Goal: Information Seeking & Learning: Learn about a topic

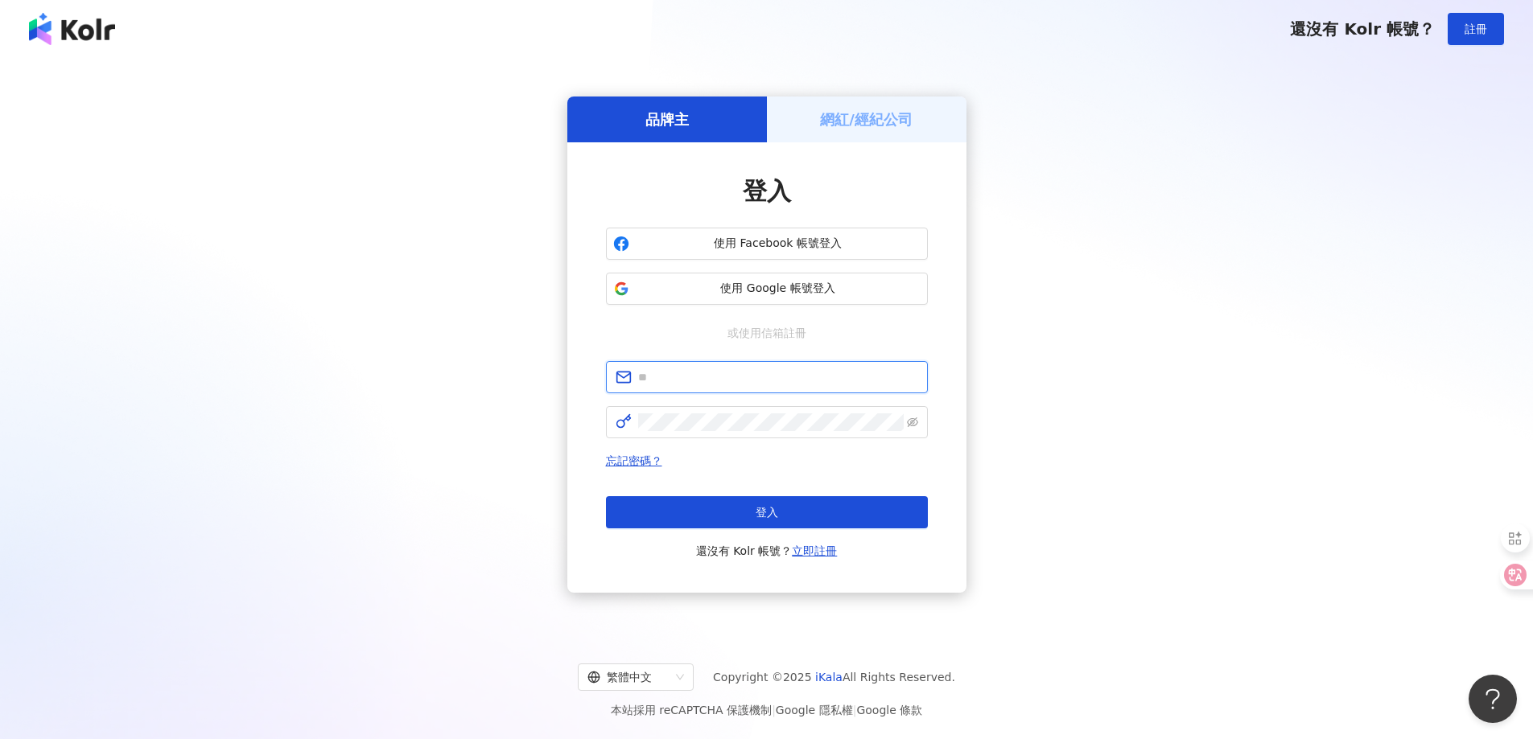
click at [722, 381] on input "text" at bounding box center [778, 377] width 280 height 18
type input "**********"
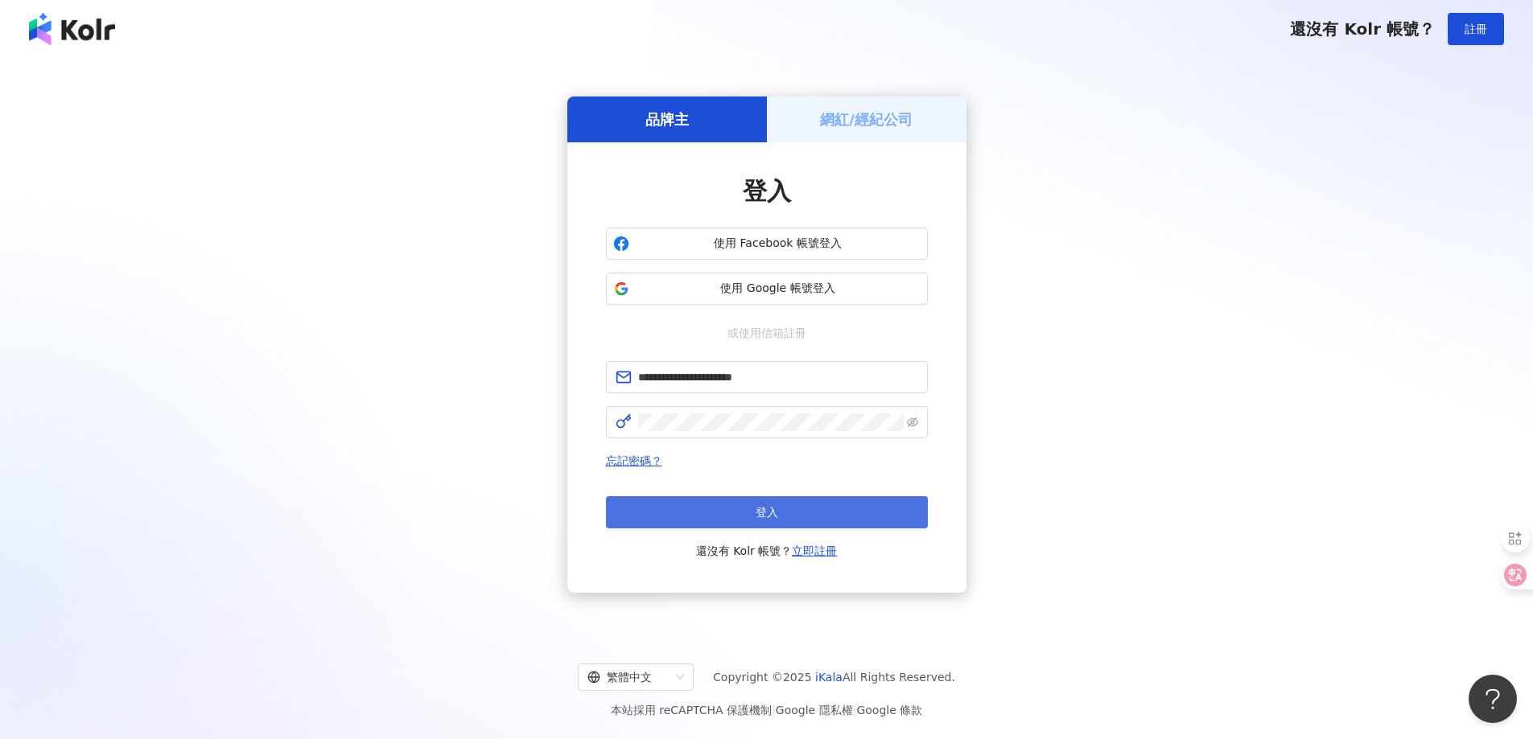
click at [712, 510] on button "登入" at bounding box center [767, 512] width 322 height 32
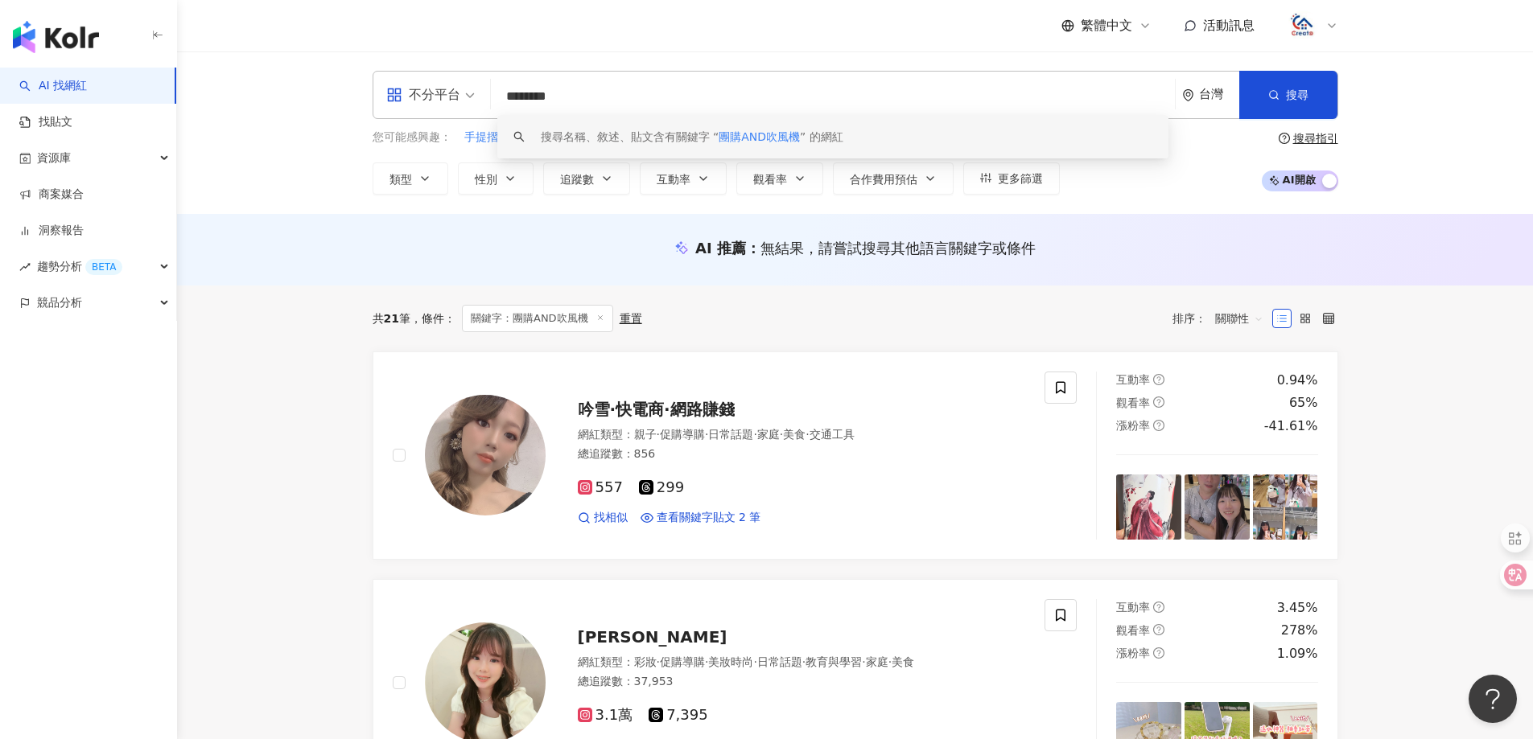
drag, startPoint x: 620, startPoint y: 105, endPoint x: 401, endPoint y: 76, distance: 221.5
click at [401, 76] on div "不分平台 ******** 台灣 搜尋 keyword 搜尋名稱、敘述、貼文含有關鍵字 “ 團購AND吹風機 ” 的網紅" at bounding box center [855, 95] width 965 height 48
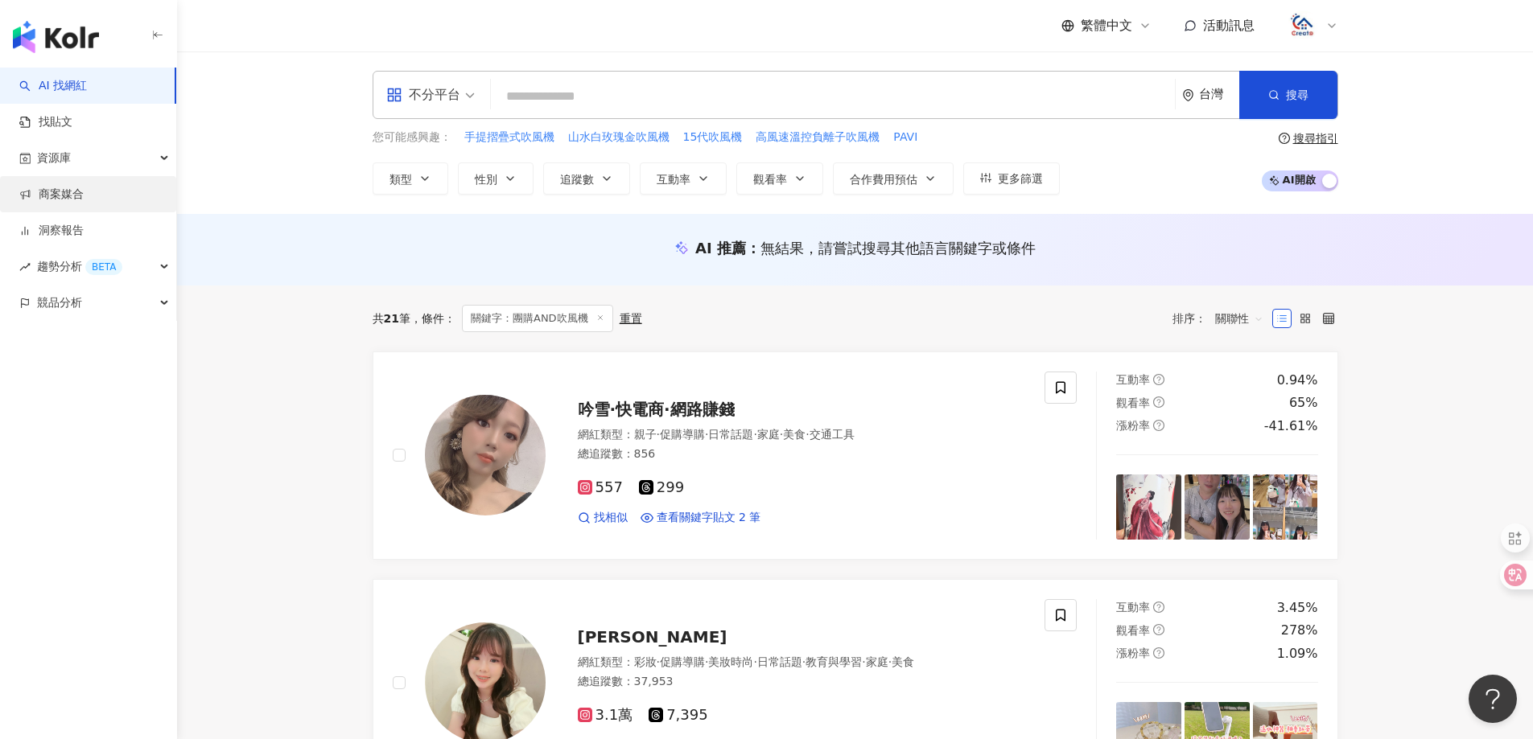
click at [69, 203] on link "商案媒合" at bounding box center [51, 195] width 64 height 16
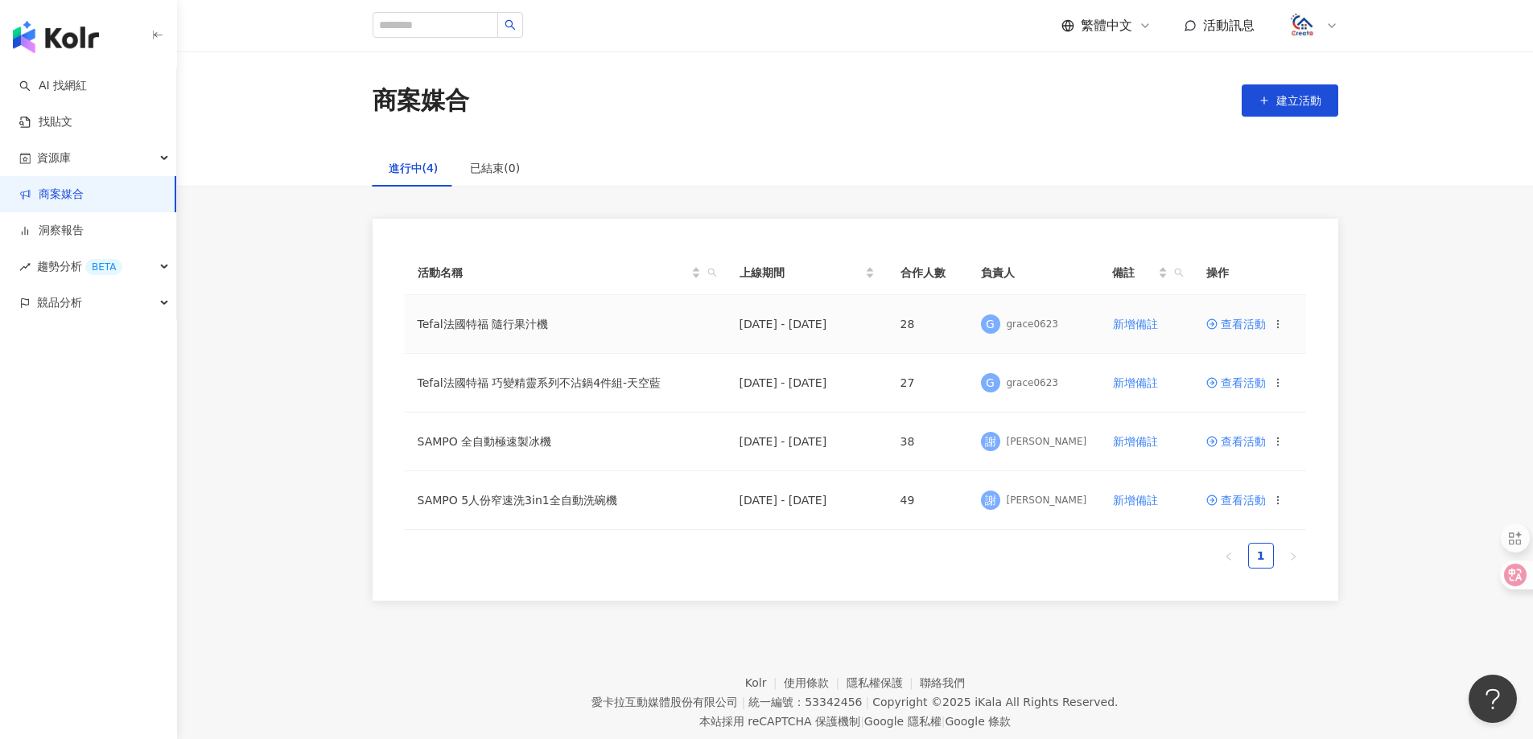
click at [1230, 323] on span "查看活動" at bounding box center [1236, 324] width 60 height 11
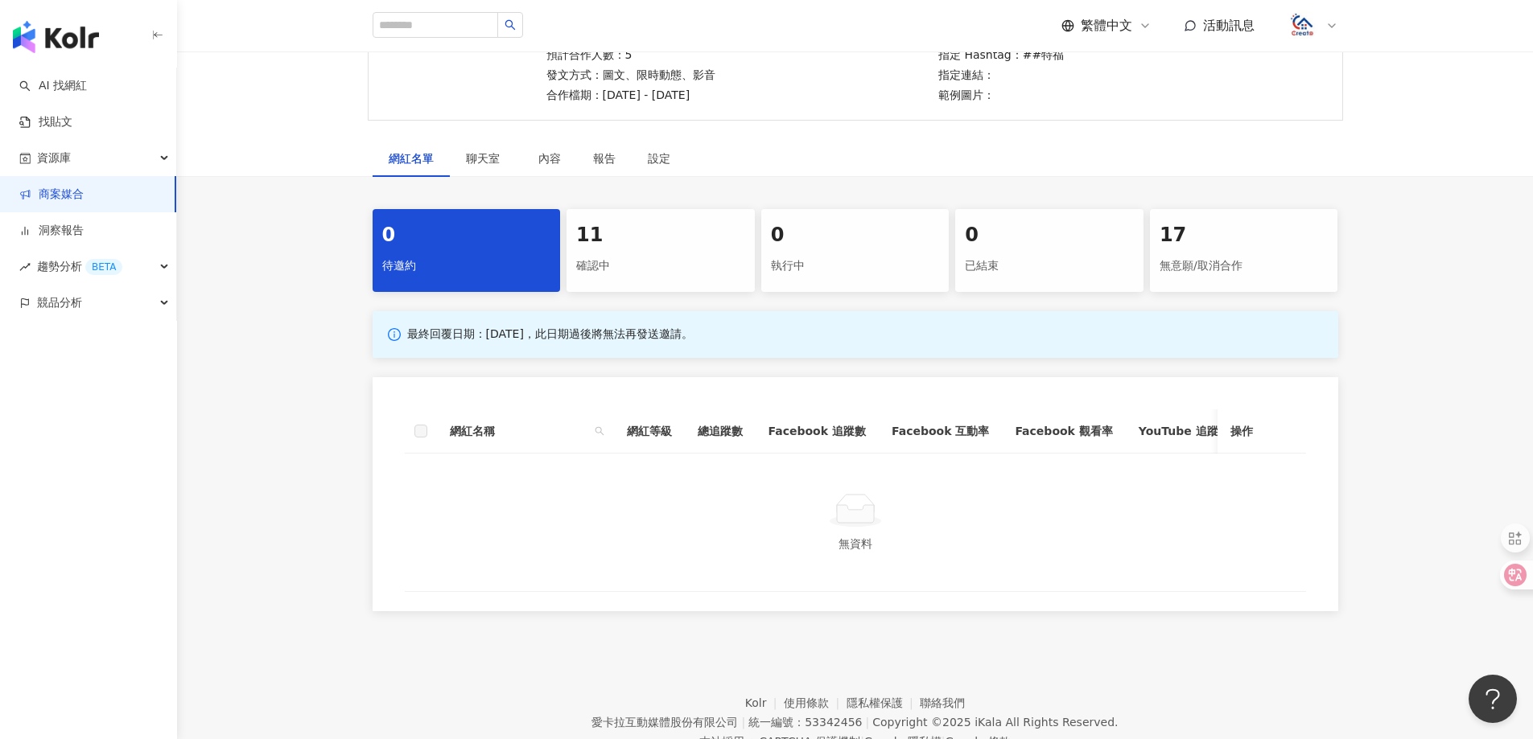
scroll to position [95, 0]
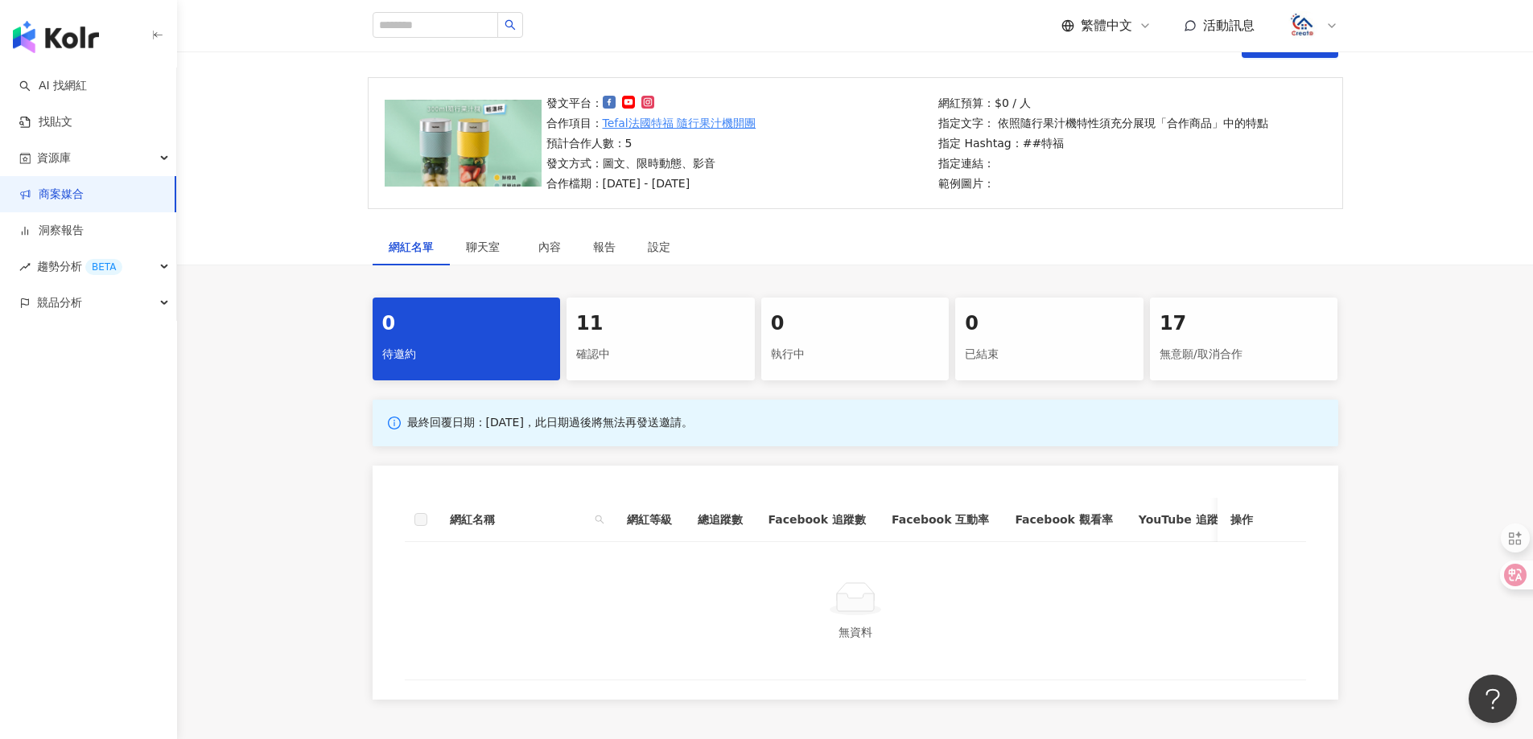
click at [601, 328] on div "11" at bounding box center [660, 324] width 169 height 27
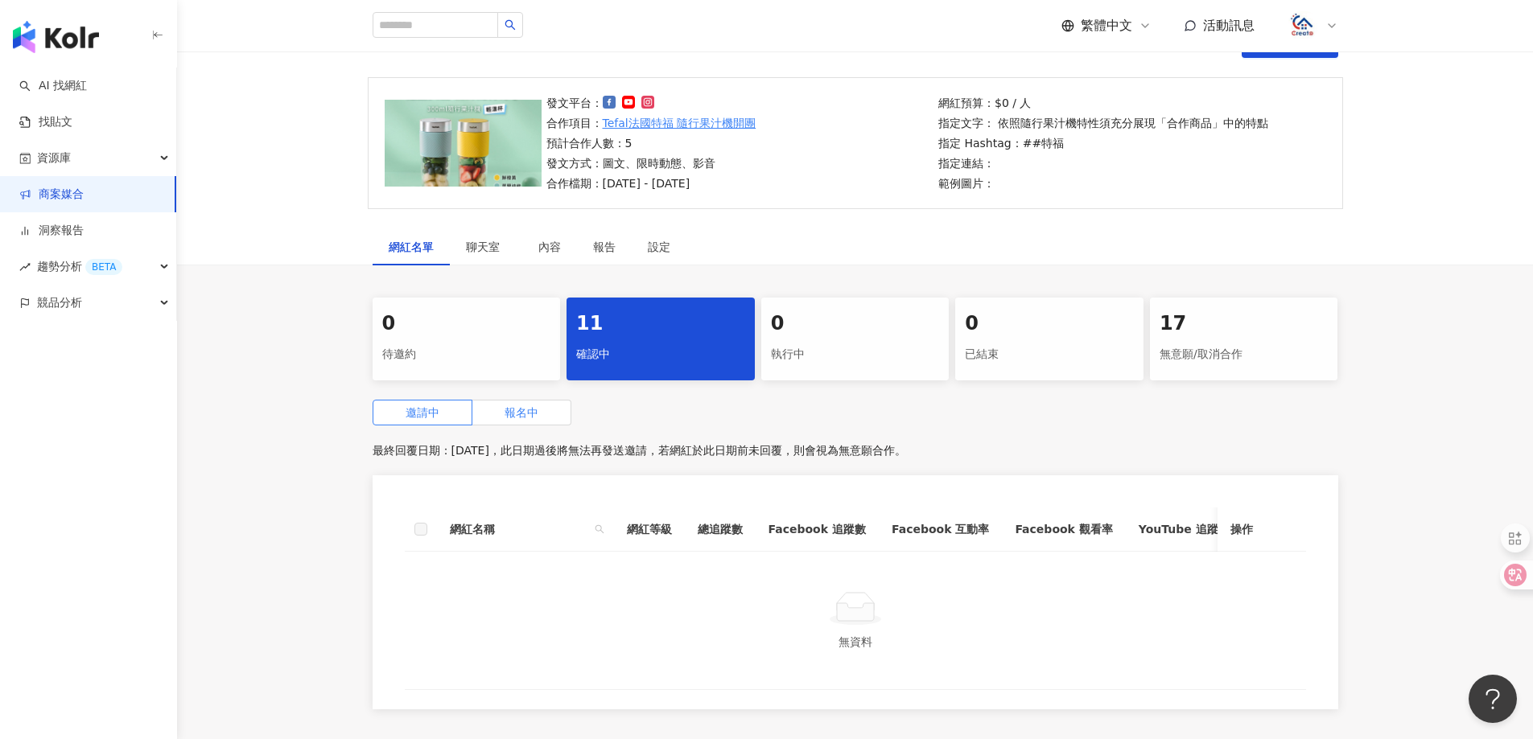
click at [522, 400] on label "報名中" at bounding box center [521, 413] width 99 height 26
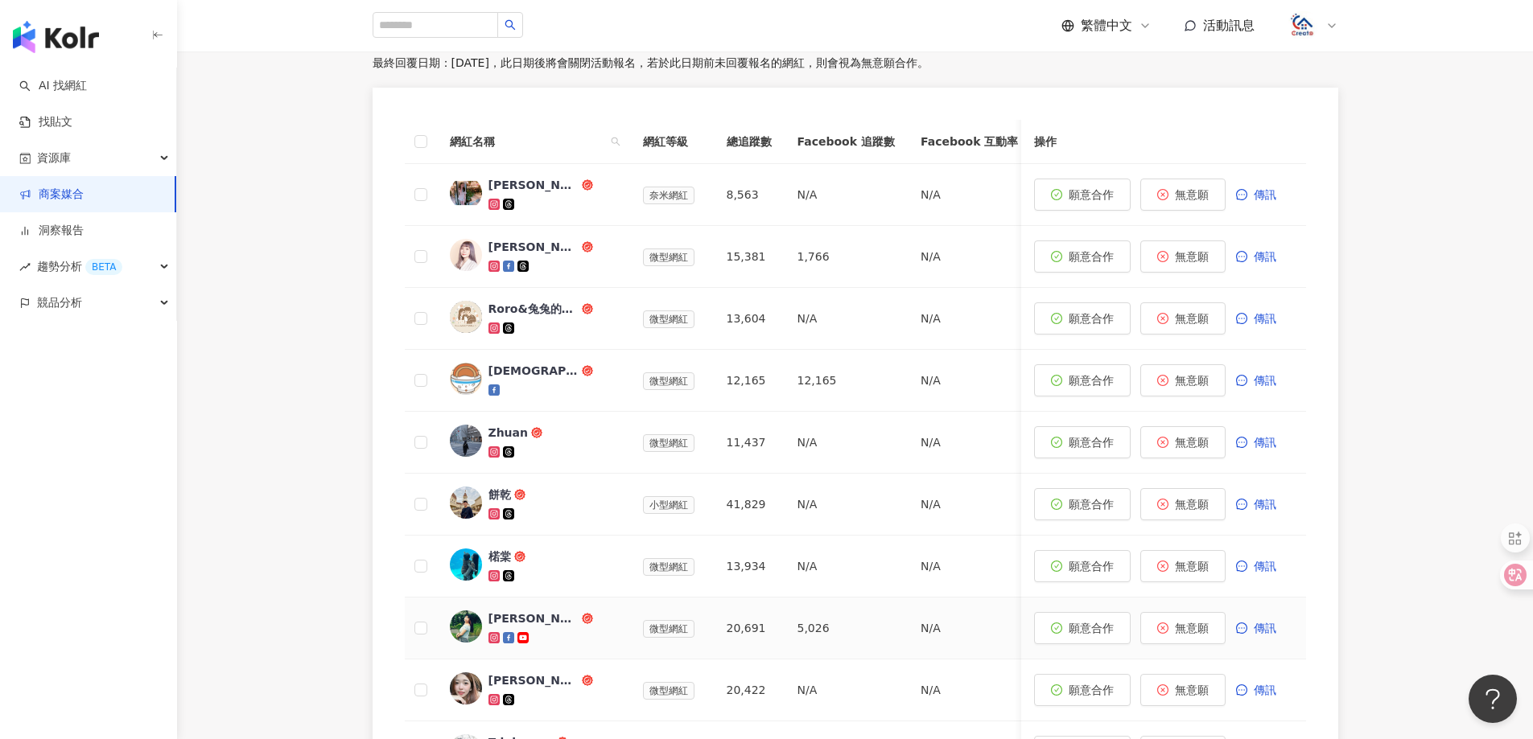
scroll to position [563, 0]
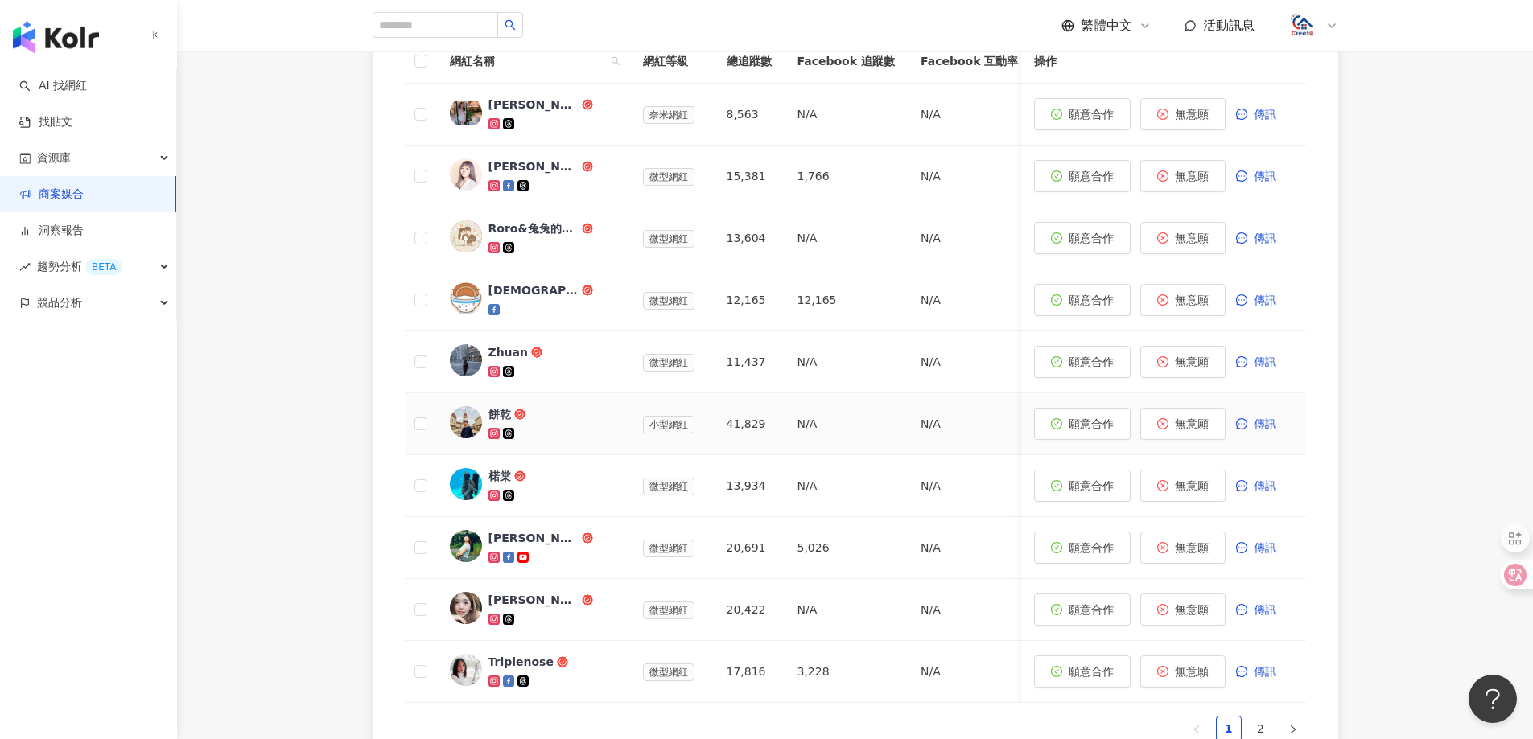
click at [458, 417] on img at bounding box center [466, 422] width 32 height 32
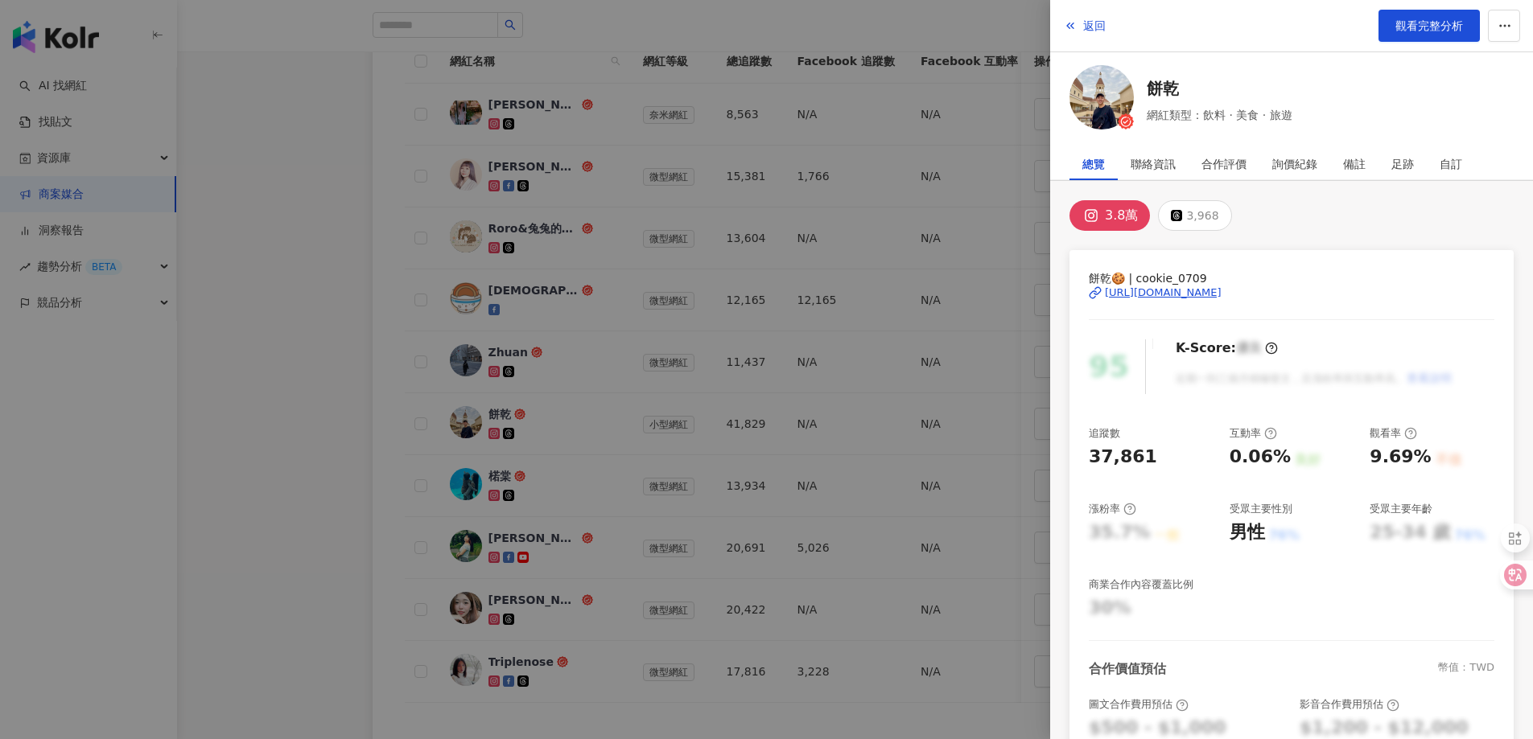
click at [1192, 295] on div "[URL][DOMAIN_NAME]" at bounding box center [1163, 293] width 117 height 14
click at [1099, 31] on span "返回" at bounding box center [1094, 25] width 23 height 13
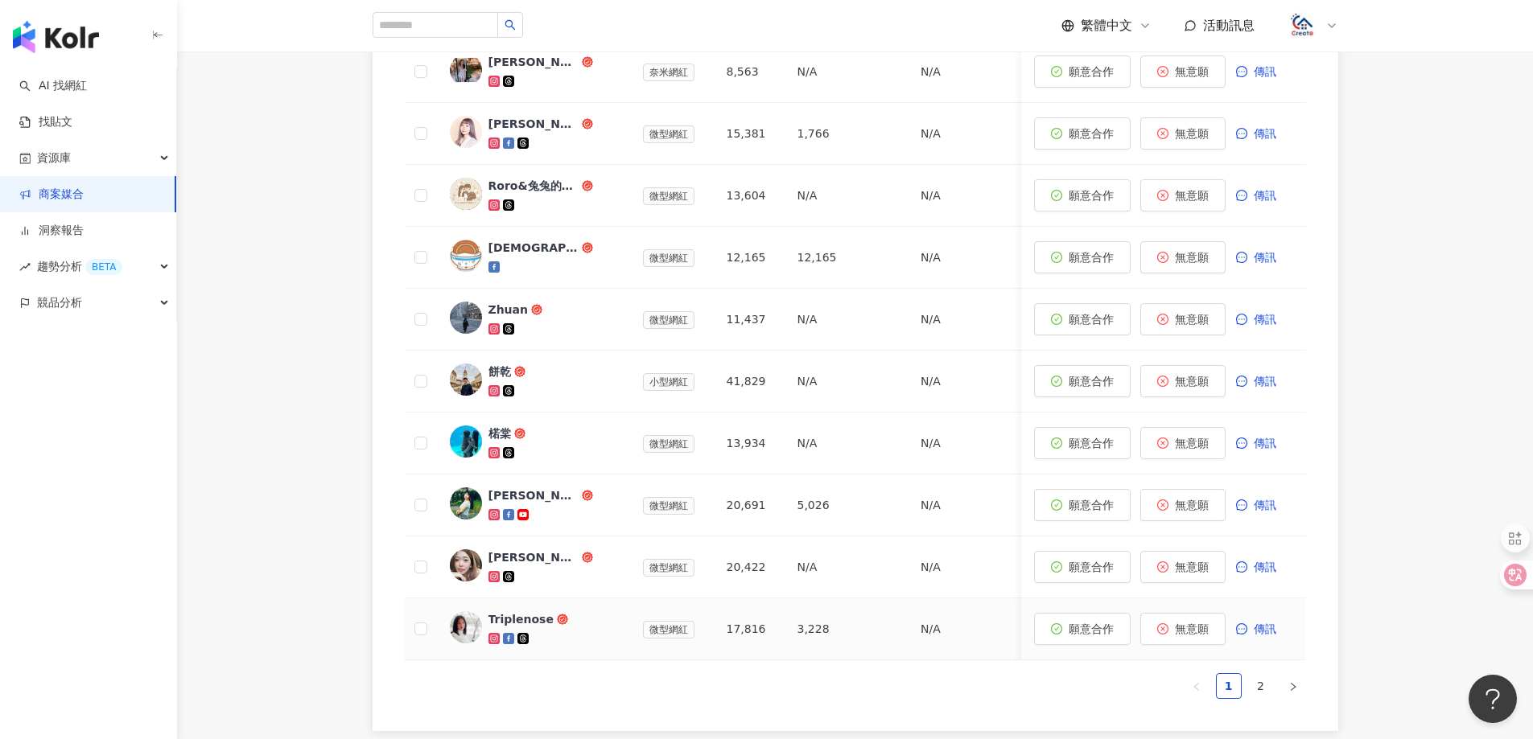
scroll to position [644, 0]
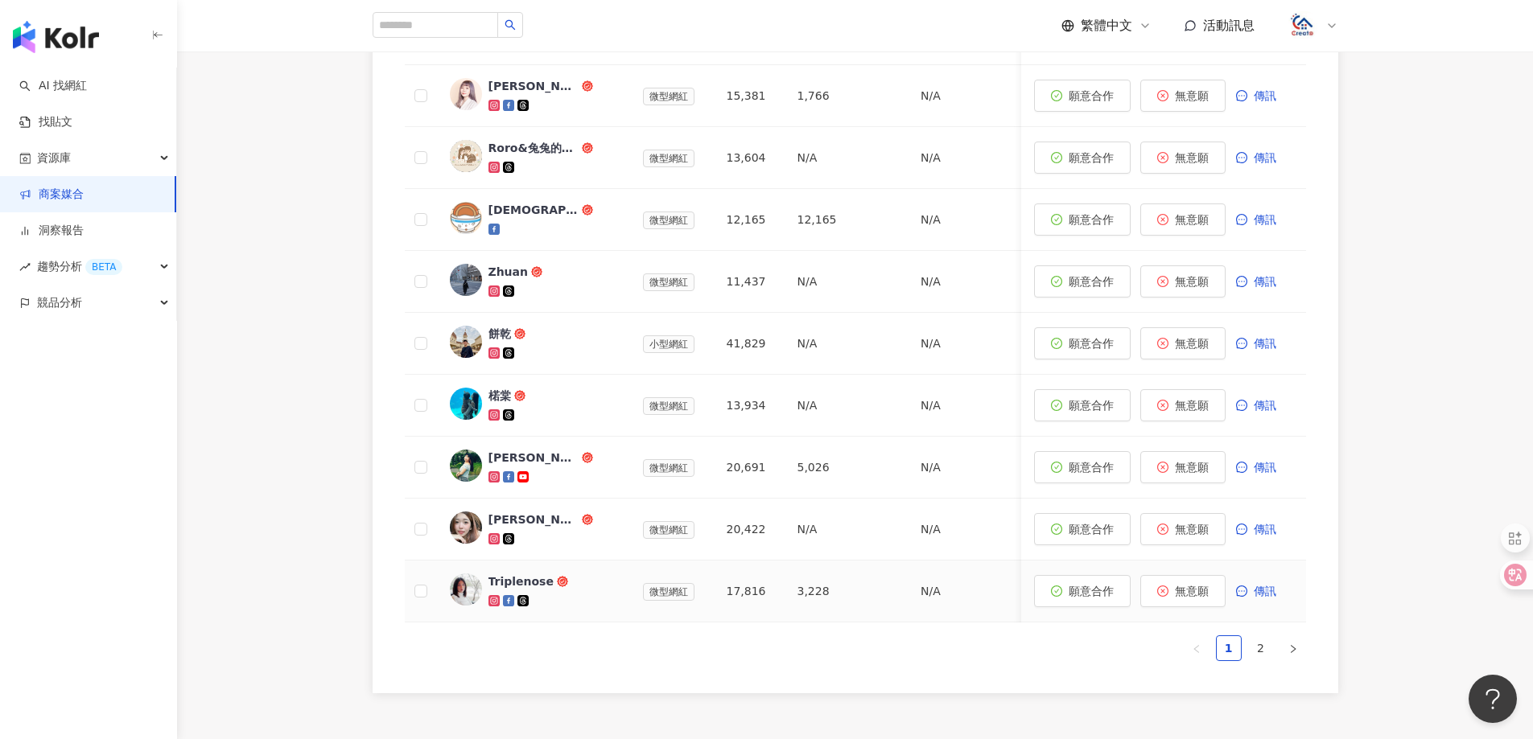
click at [521, 582] on div "Triplenose" at bounding box center [520, 582] width 65 height 16
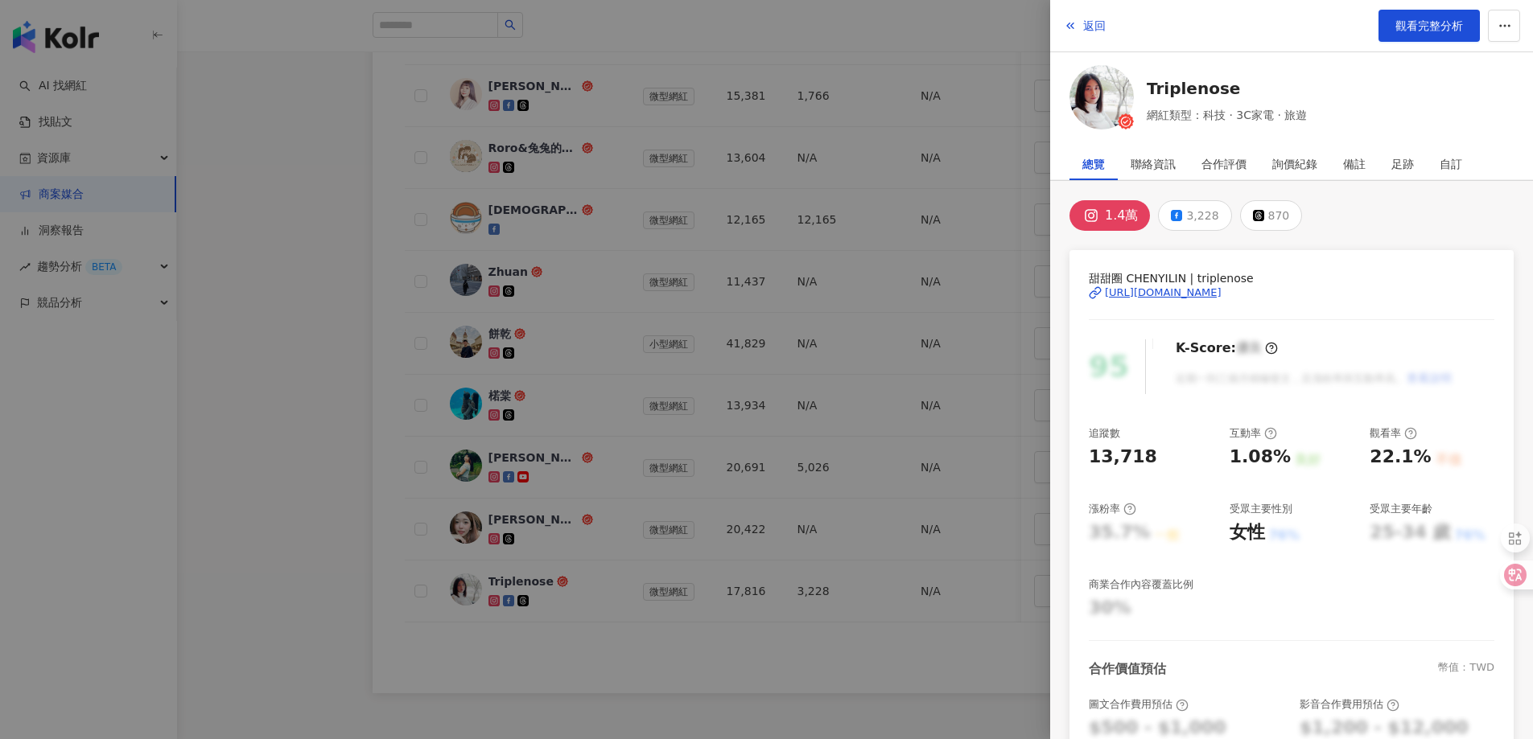
click at [1137, 288] on div "[URL][DOMAIN_NAME]" at bounding box center [1163, 293] width 117 height 14
click at [1089, 25] on span "返回" at bounding box center [1094, 25] width 23 height 13
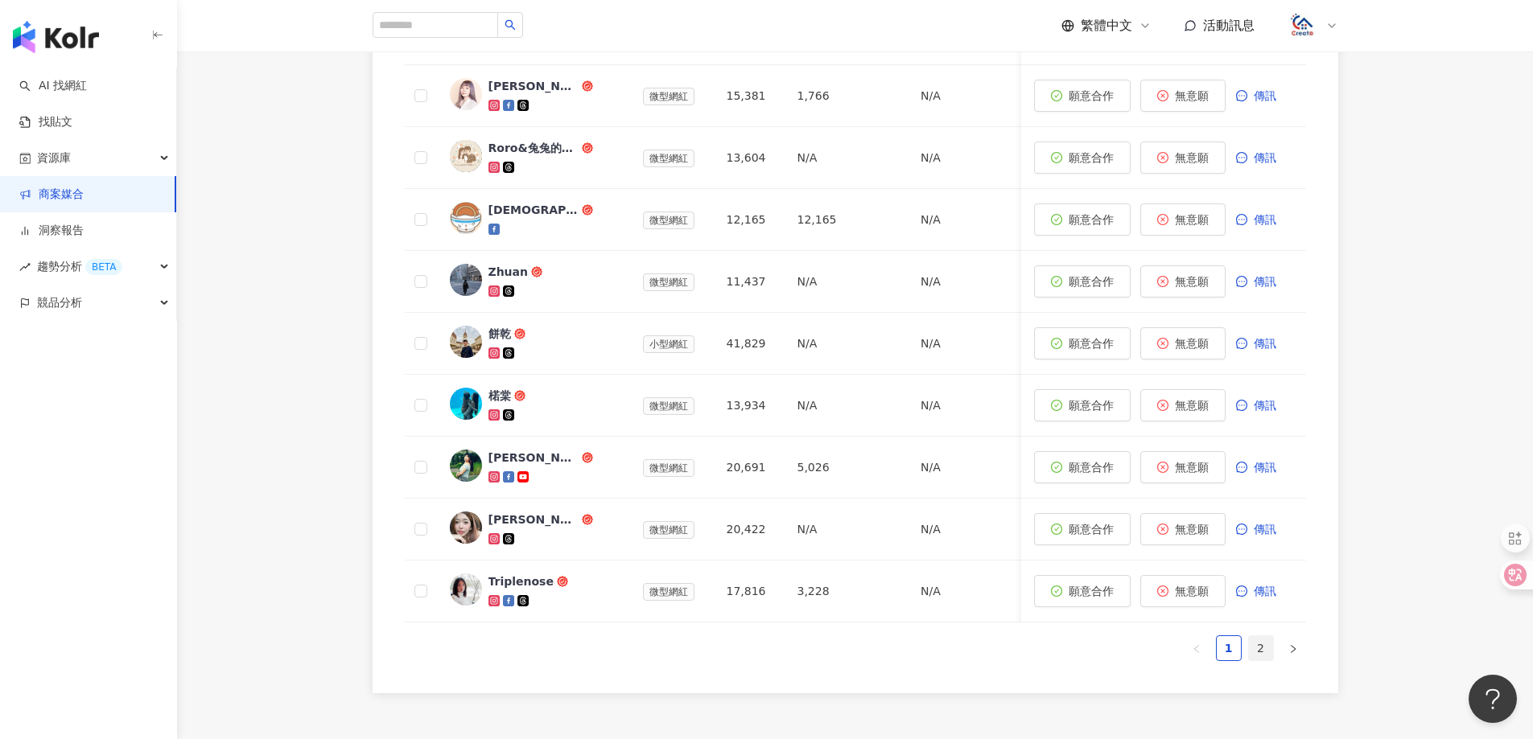
click at [1254, 657] on link "2" at bounding box center [1261, 648] width 24 height 24
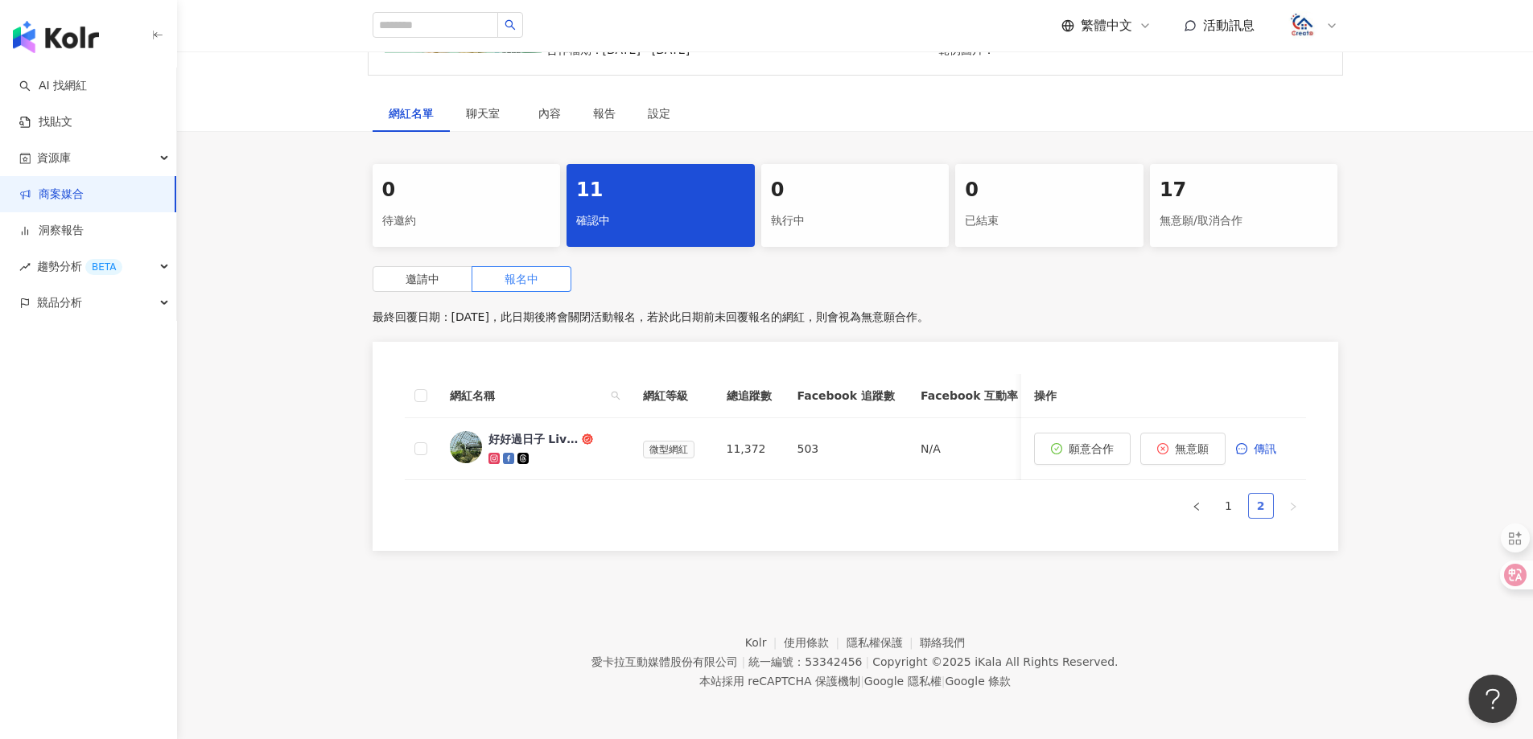
scroll to position [241, 0]
click at [1221, 510] on link "1" at bounding box center [1228, 506] width 24 height 24
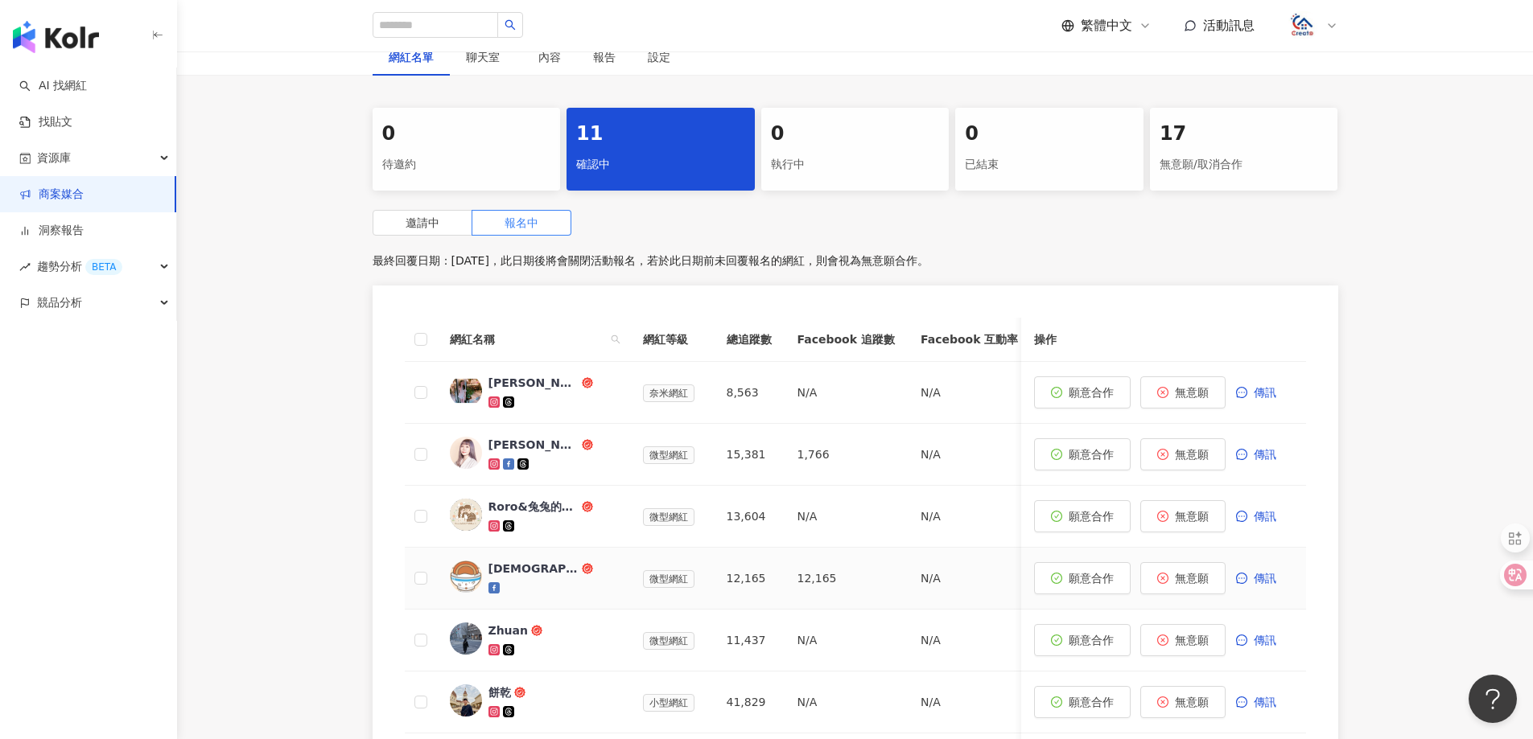
scroll to position [321, 0]
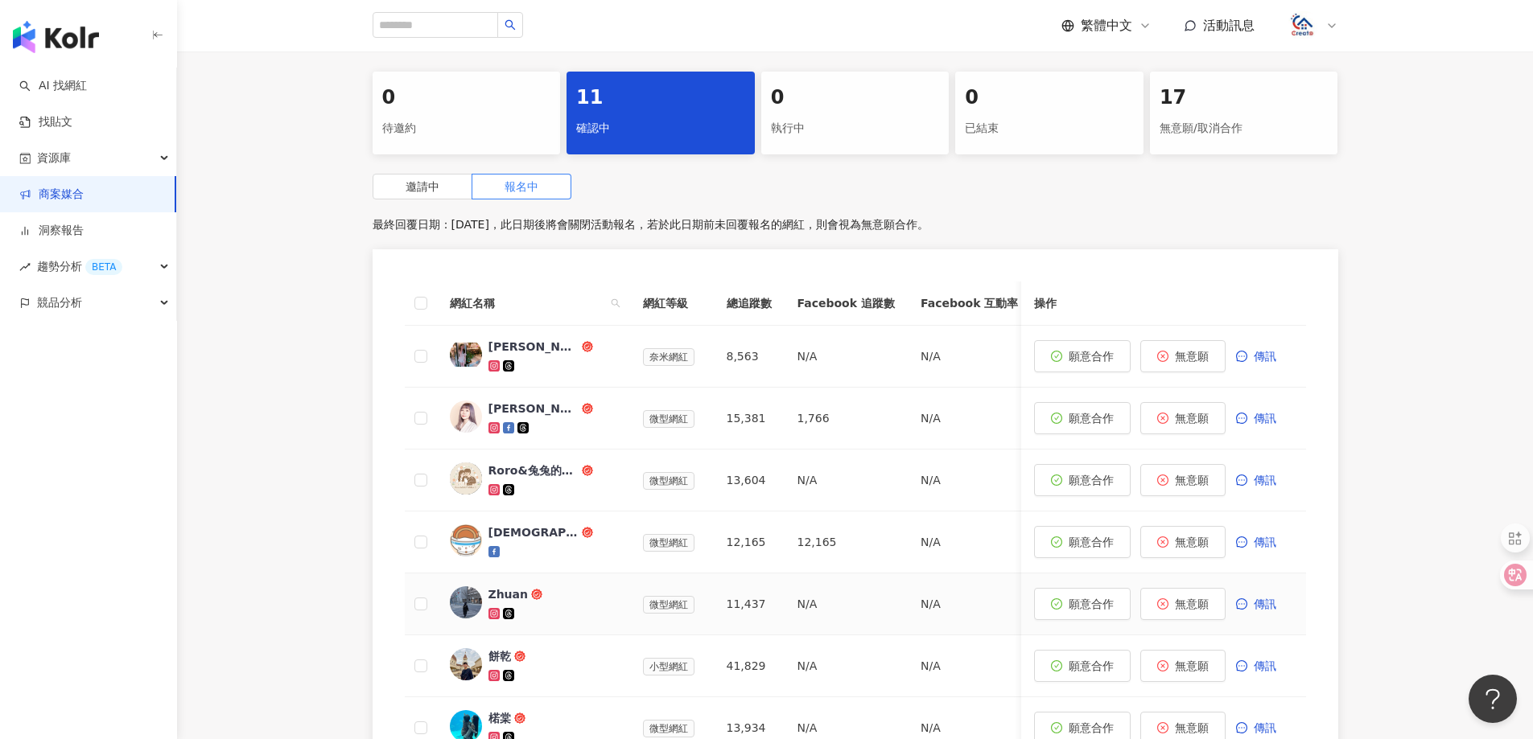
click at [510, 597] on div "Zhuan" at bounding box center [508, 595] width 40 height 16
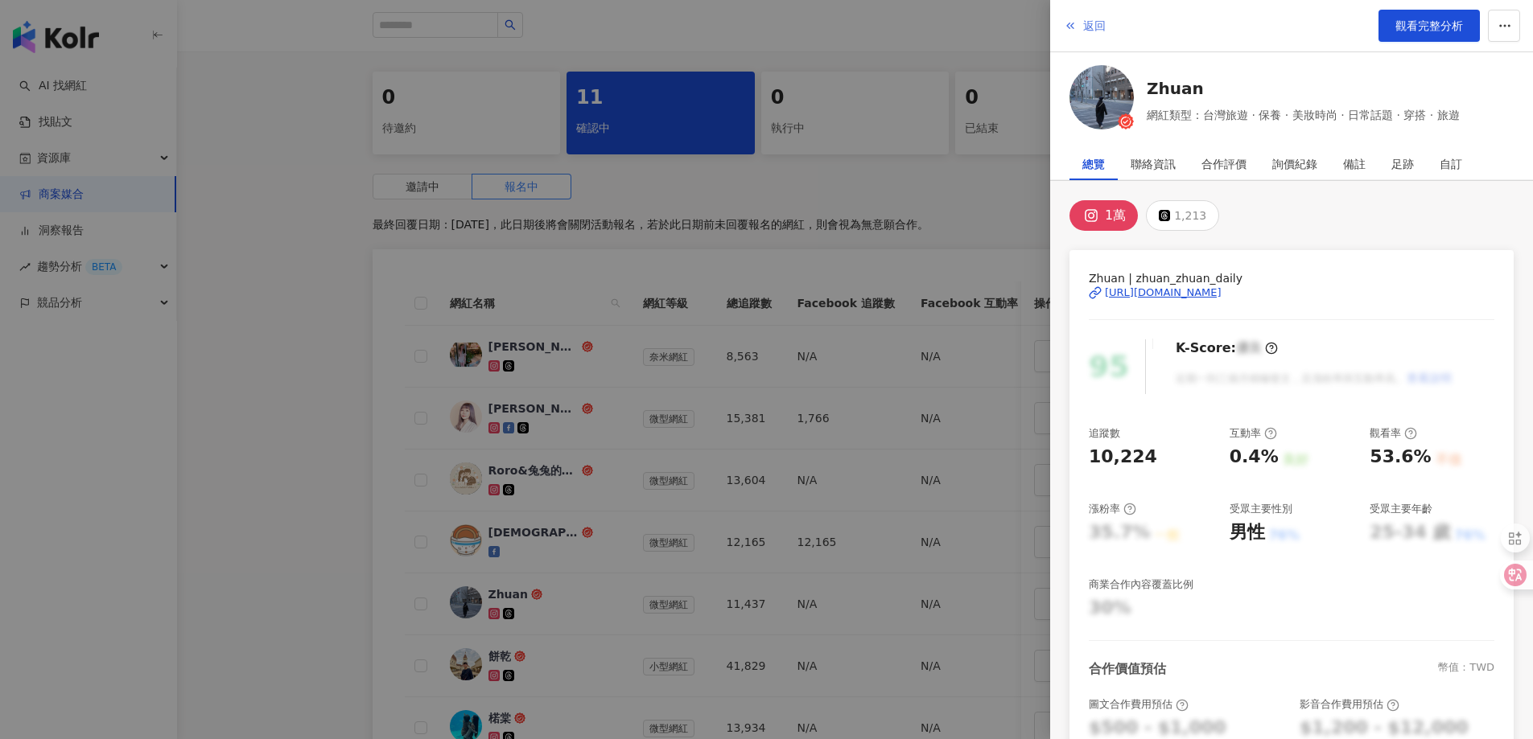
click at [1083, 16] on button "返回" at bounding box center [1084, 26] width 43 height 32
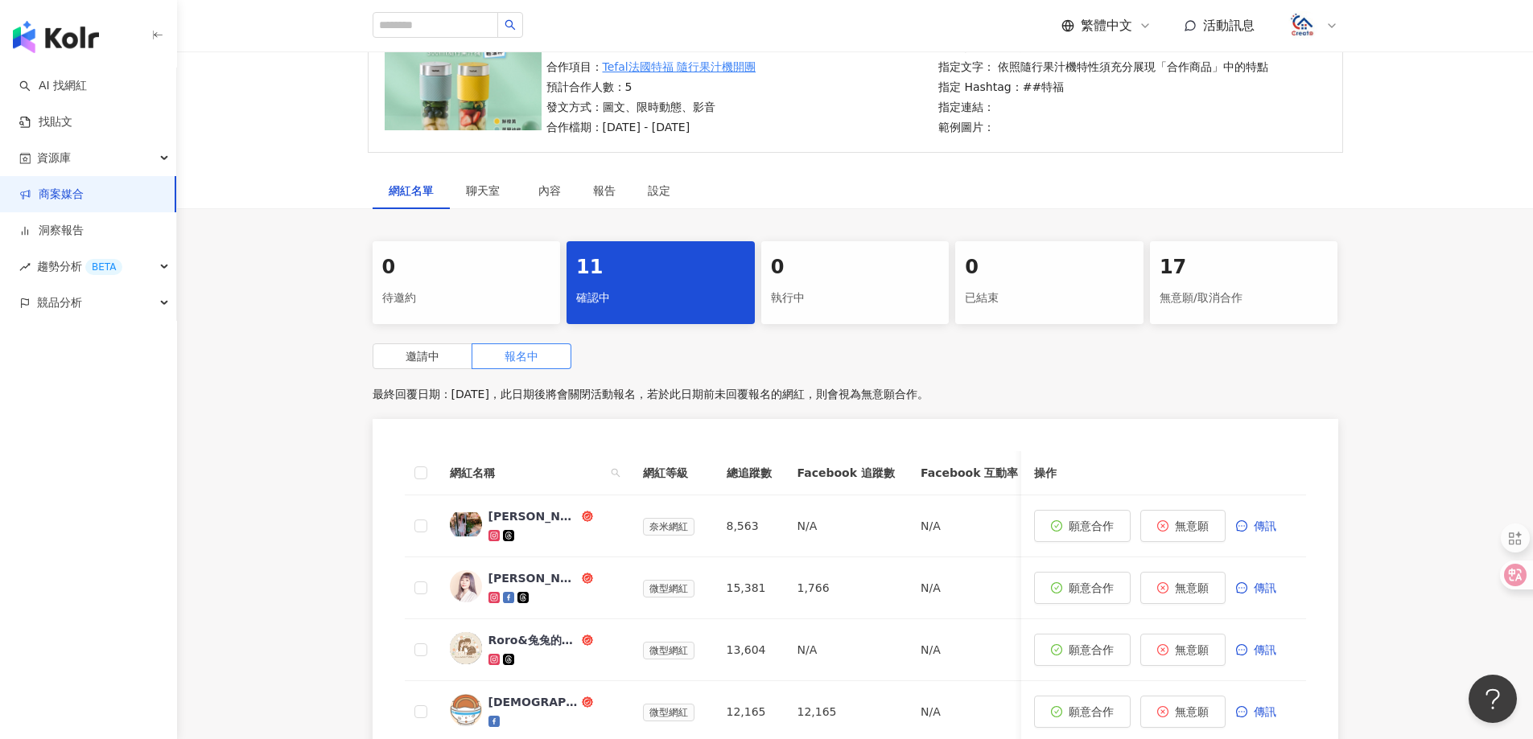
scroll to position [0, 0]
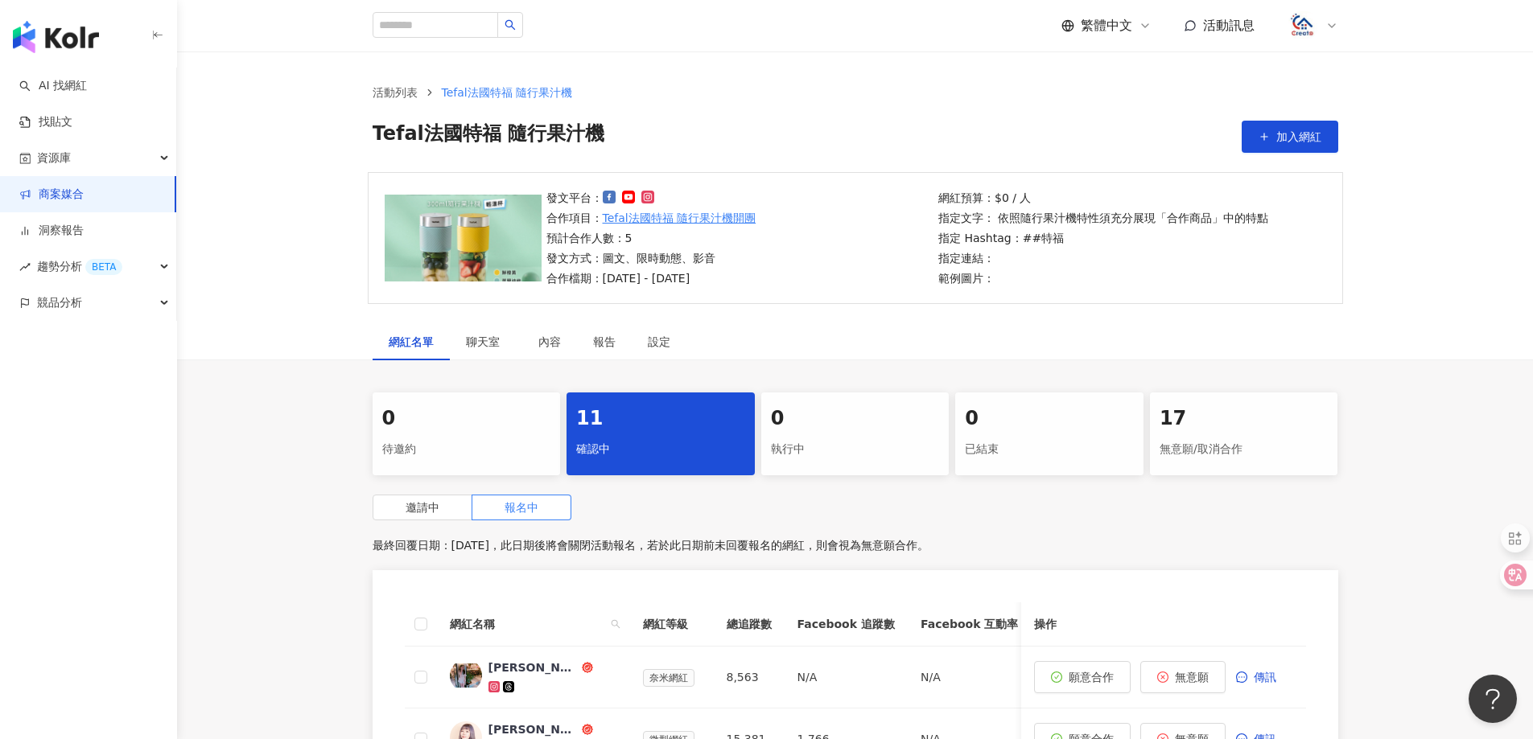
click at [56, 200] on link "商案媒合" at bounding box center [51, 195] width 64 height 16
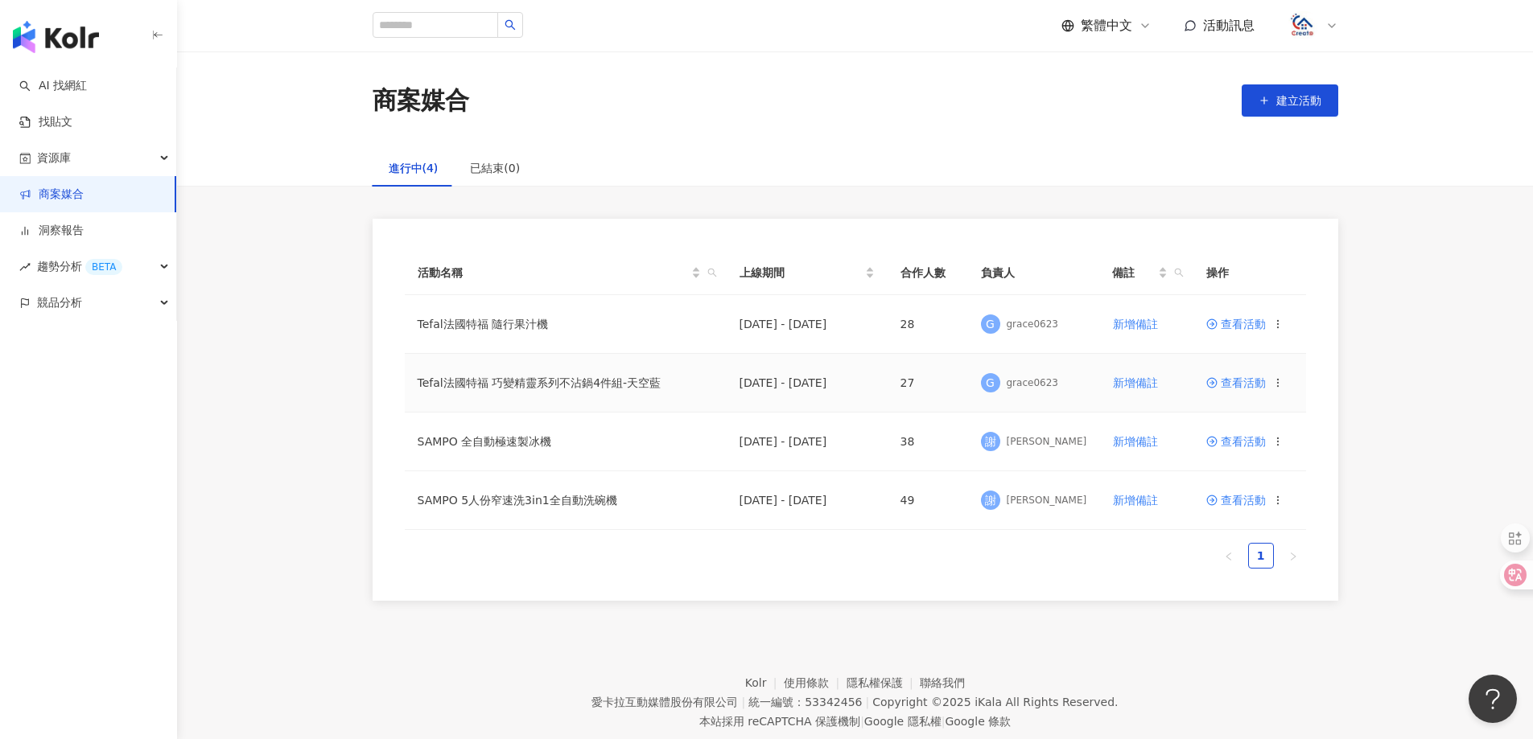
click at [1253, 379] on span "查看活動" at bounding box center [1236, 382] width 60 height 11
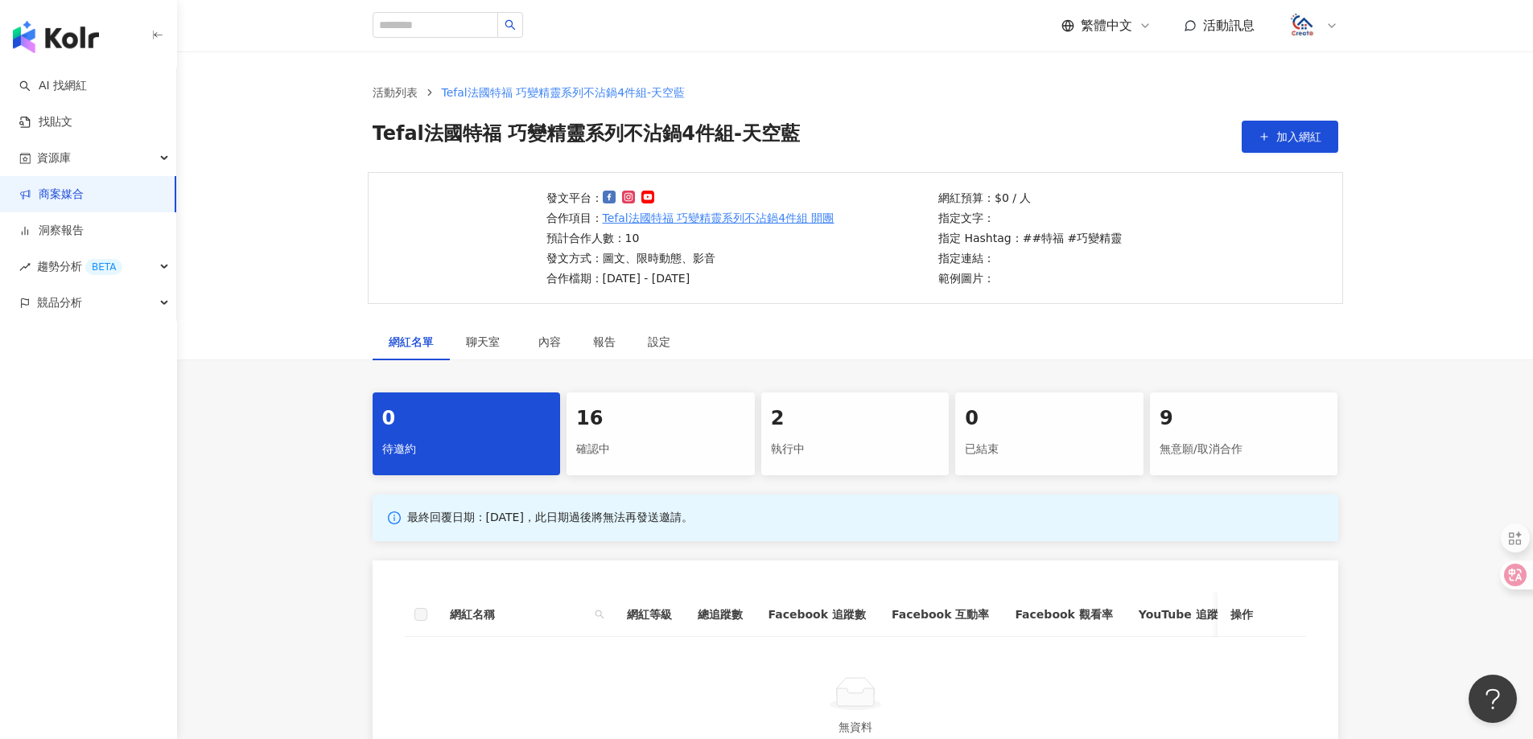
scroll to position [241, 0]
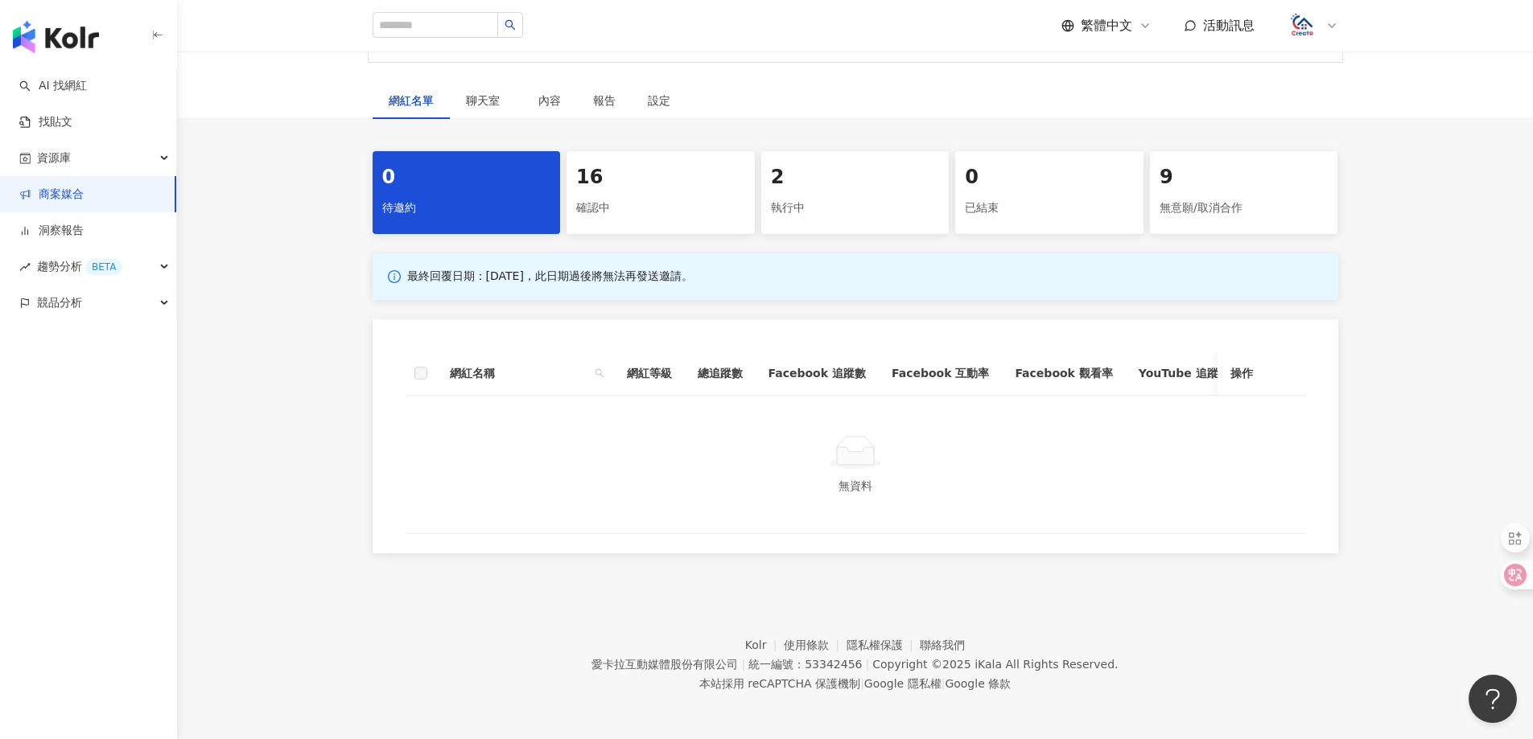
click at [659, 224] on div "16 確認中" at bounding box center [660, 192] width 188 height 83
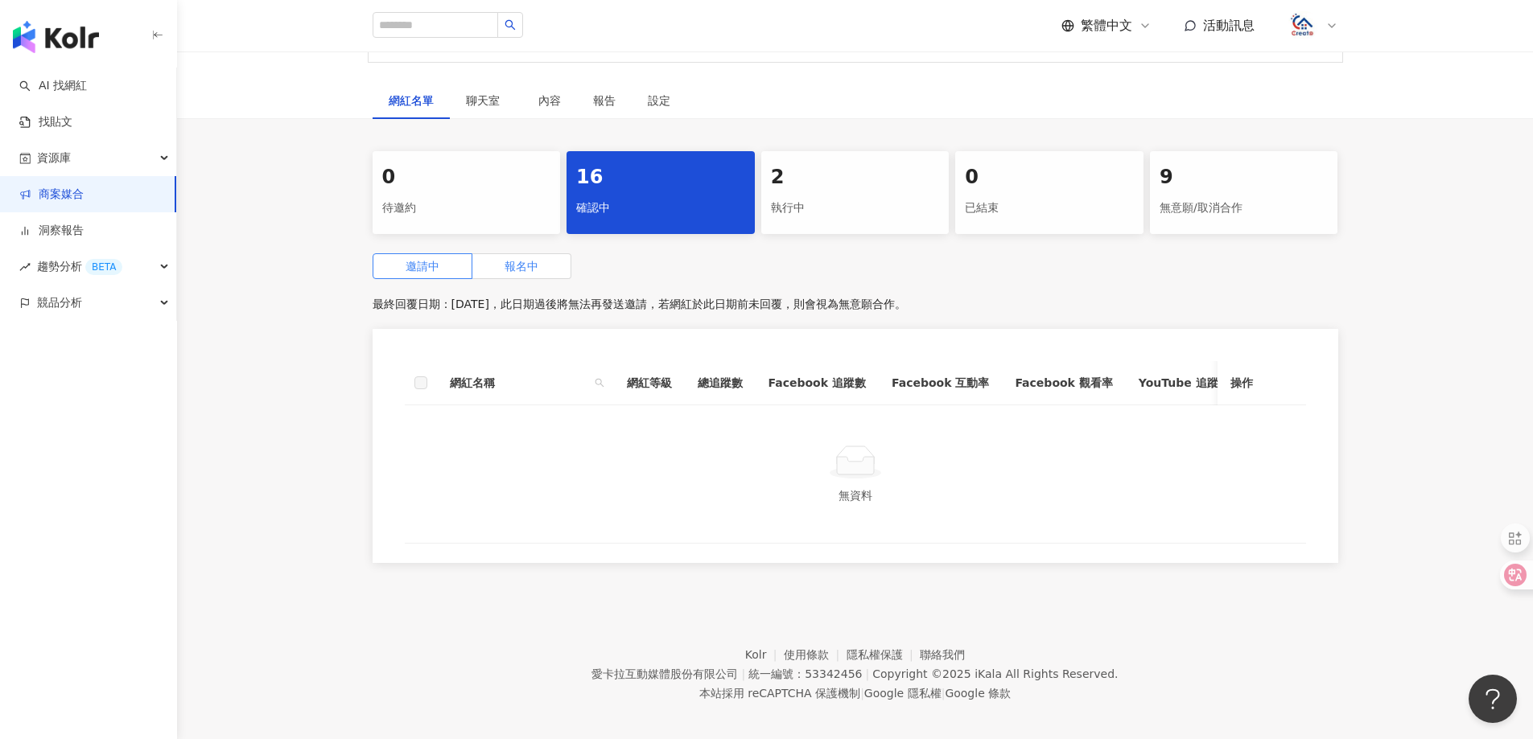
click at [533, 270] on span "報名中" at bounding box center [521, 266] width 34 height 13
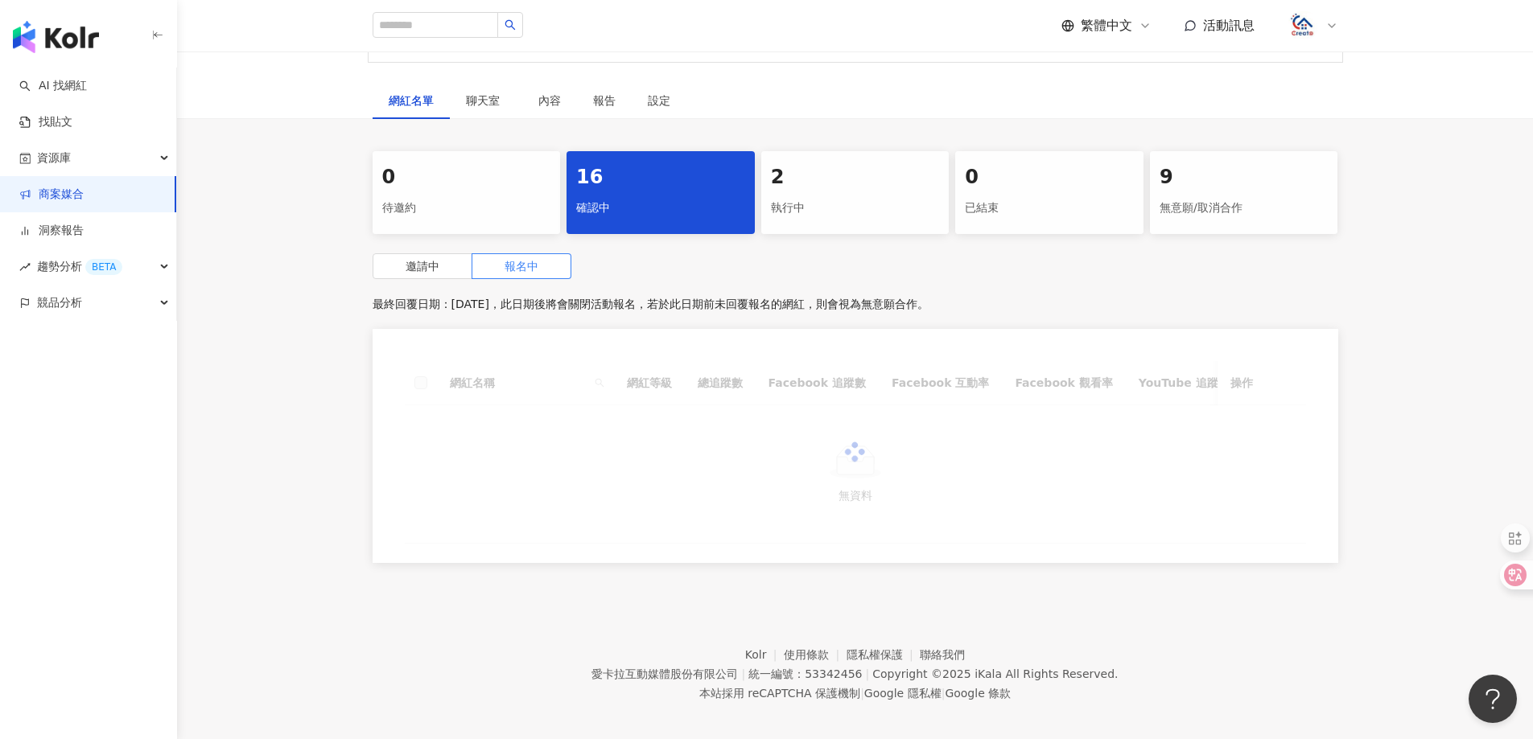
click at [811, 191] on div "2 執行中" at bounding box center [855, 192] width 188 height 83
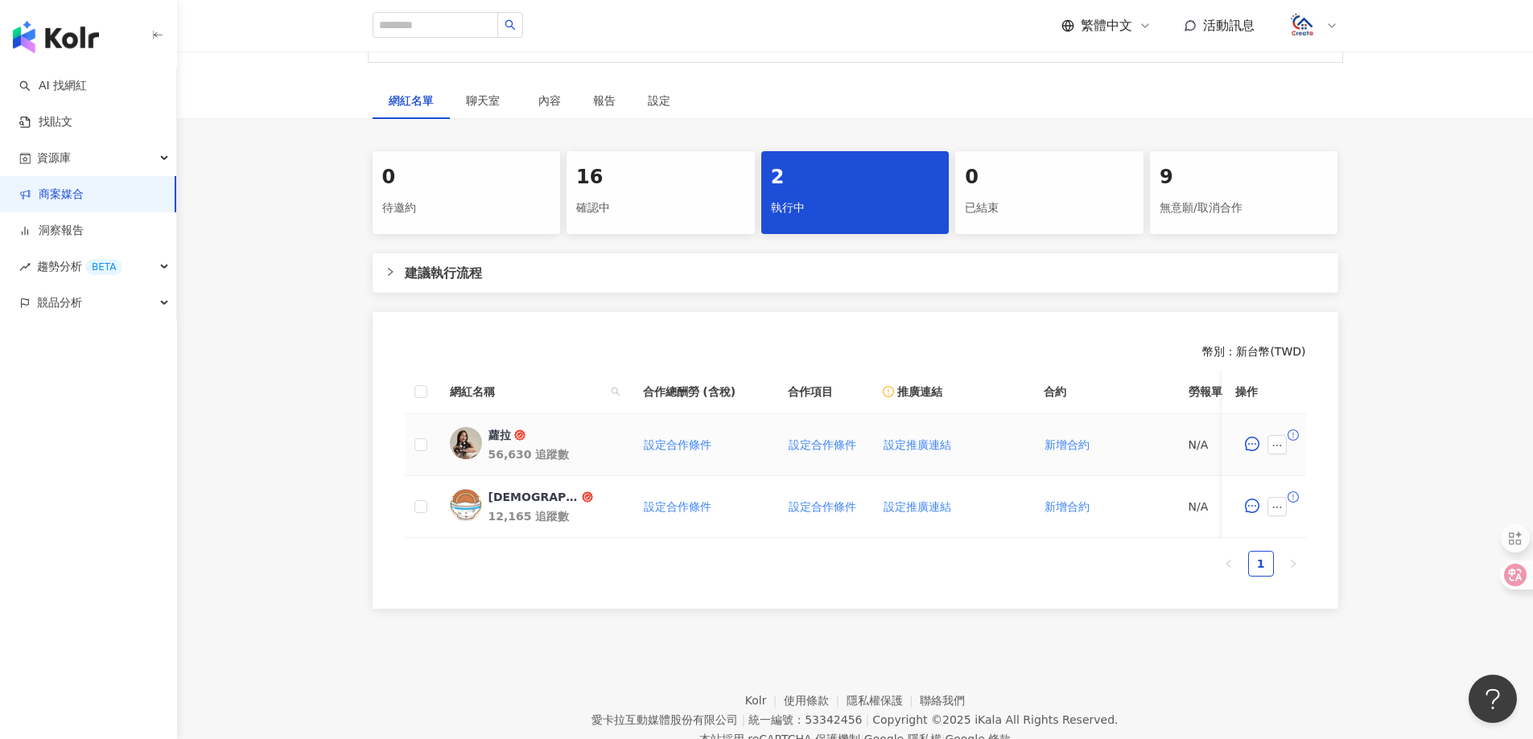
click at [502, 435] on div "蘿拉" at bounding box center [499, 435] width 23 height 16
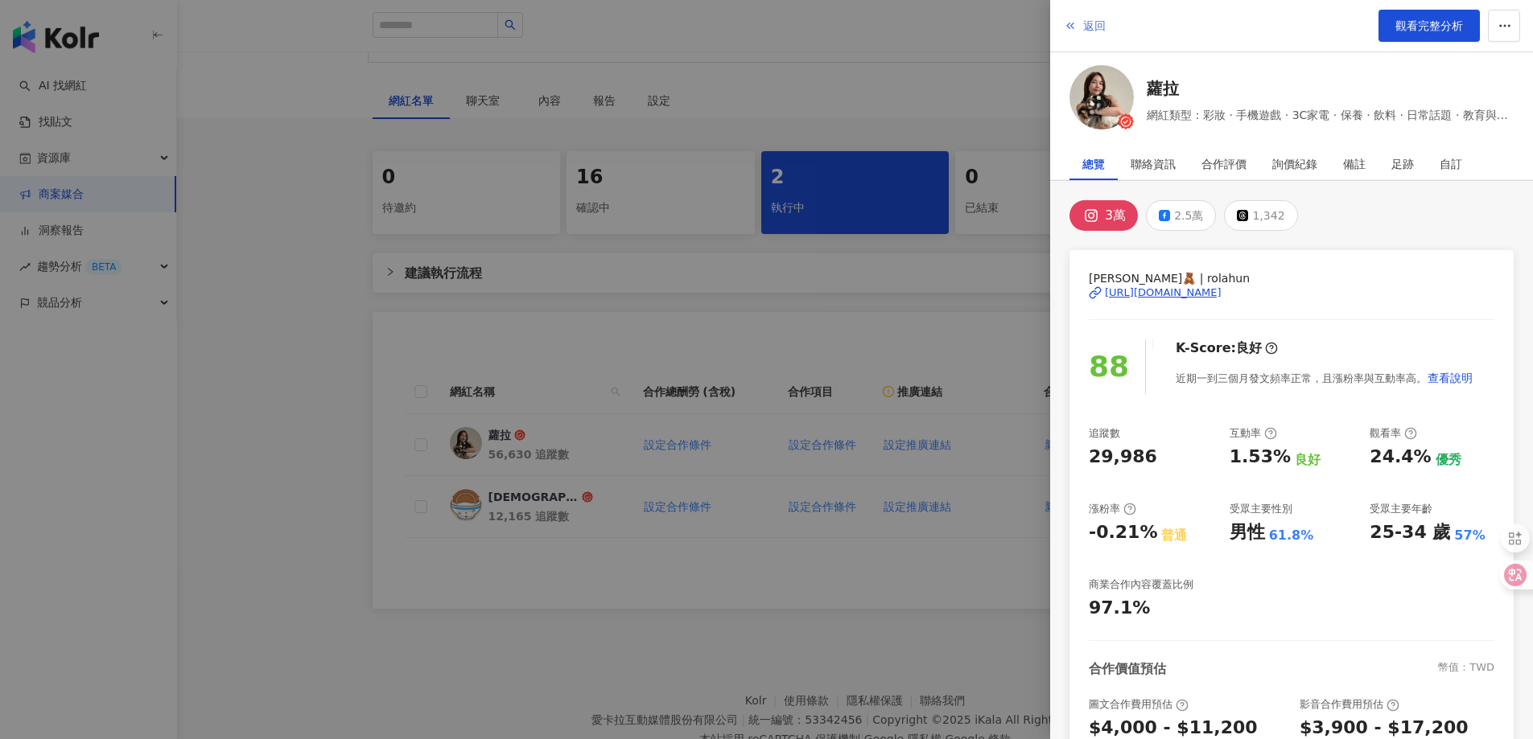
click at [1082, 19] on button "返回" at bounding box center [1084, 26] width 43 height 32
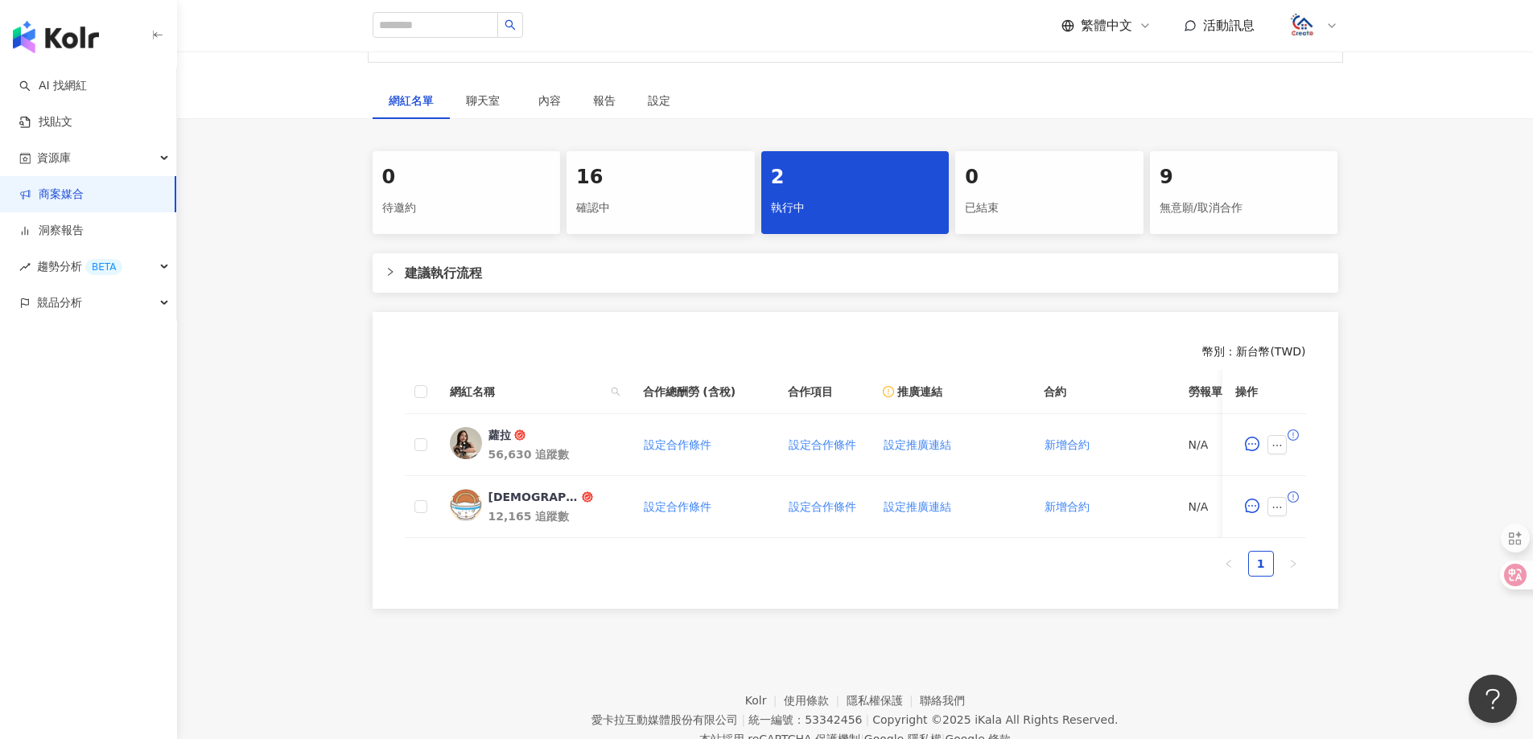
click at [646, 191] on div "16 確認中" at bounding box center [660, 192] width 188 height 83
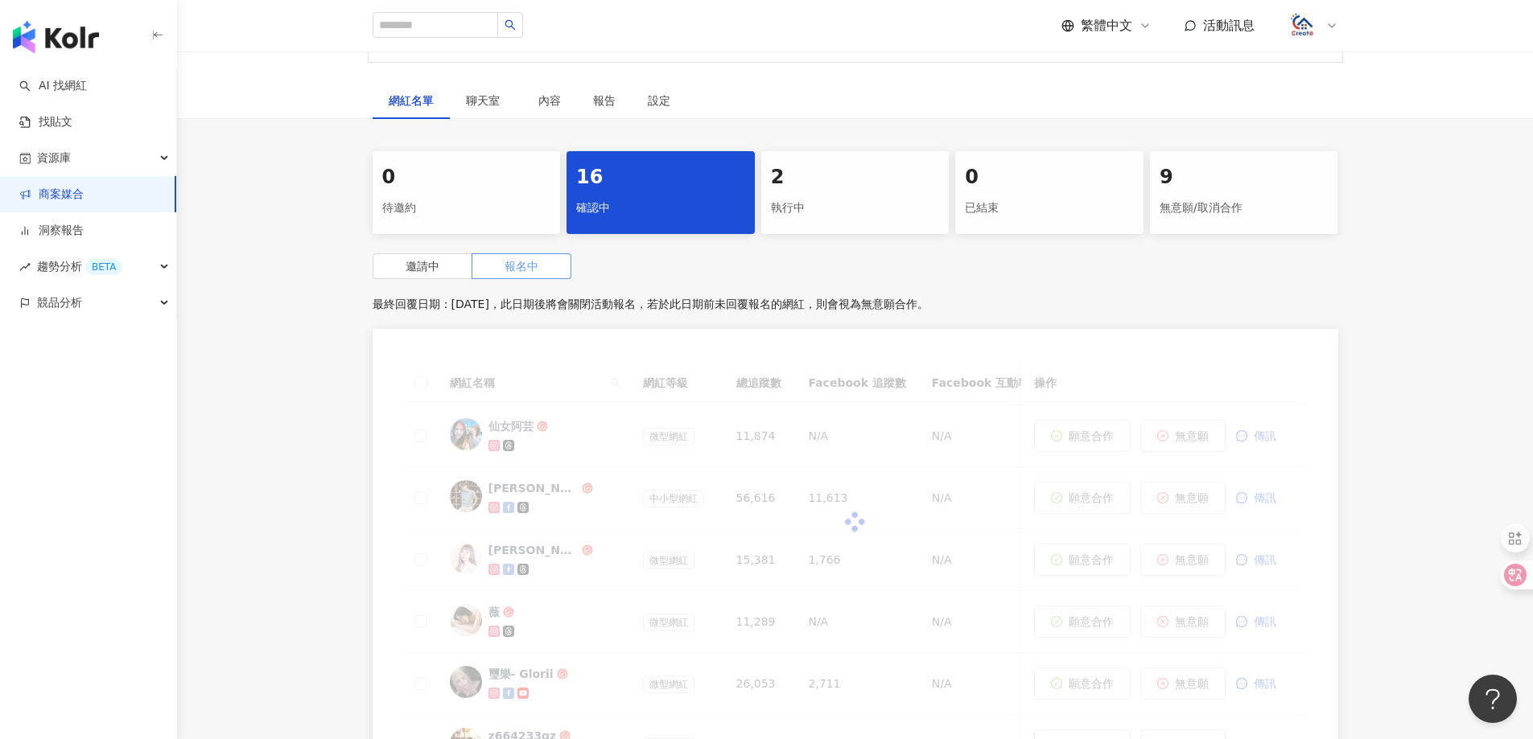
click at [528, 270] on span "報名中" at bounding box center [521, 266] width 34 height 13
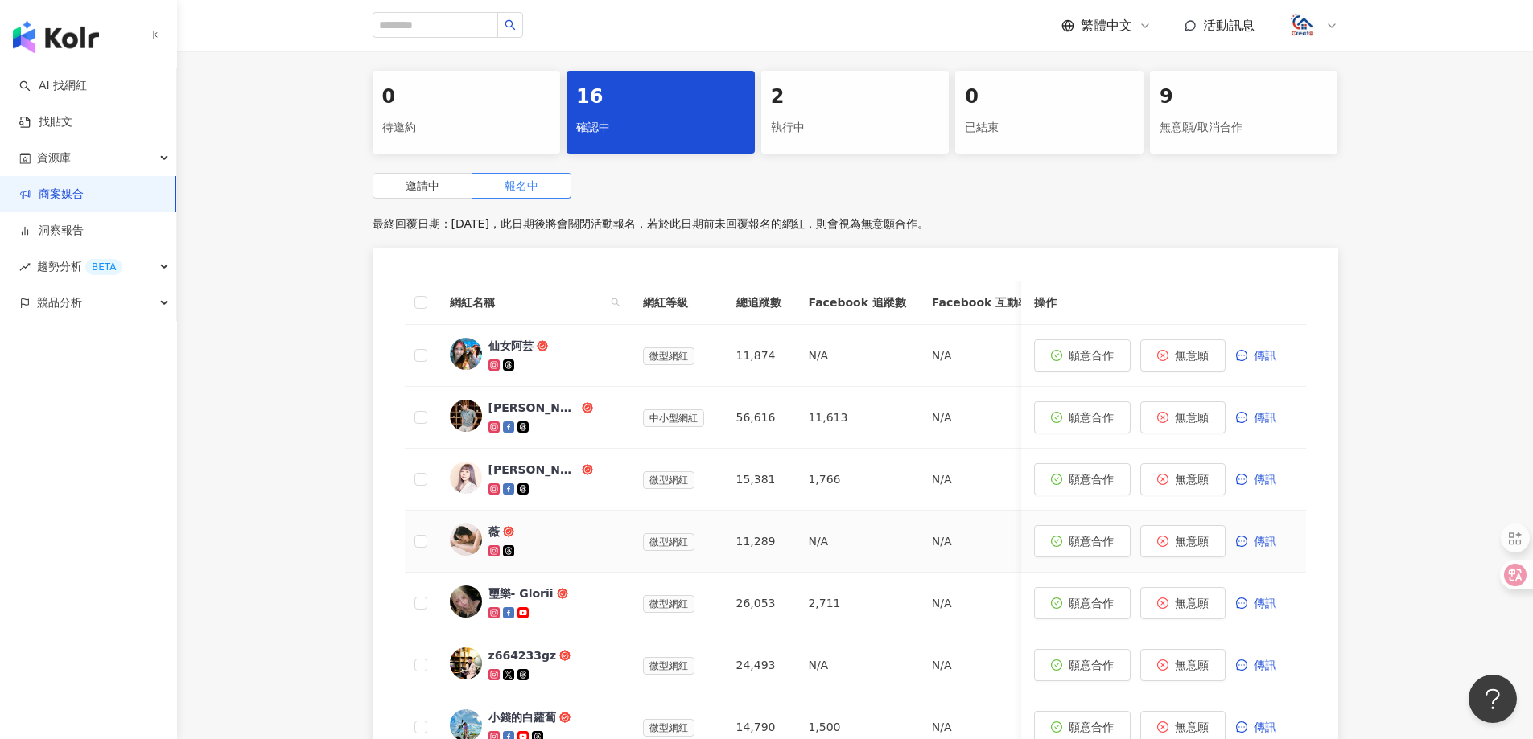
scroll to position [402, 0]
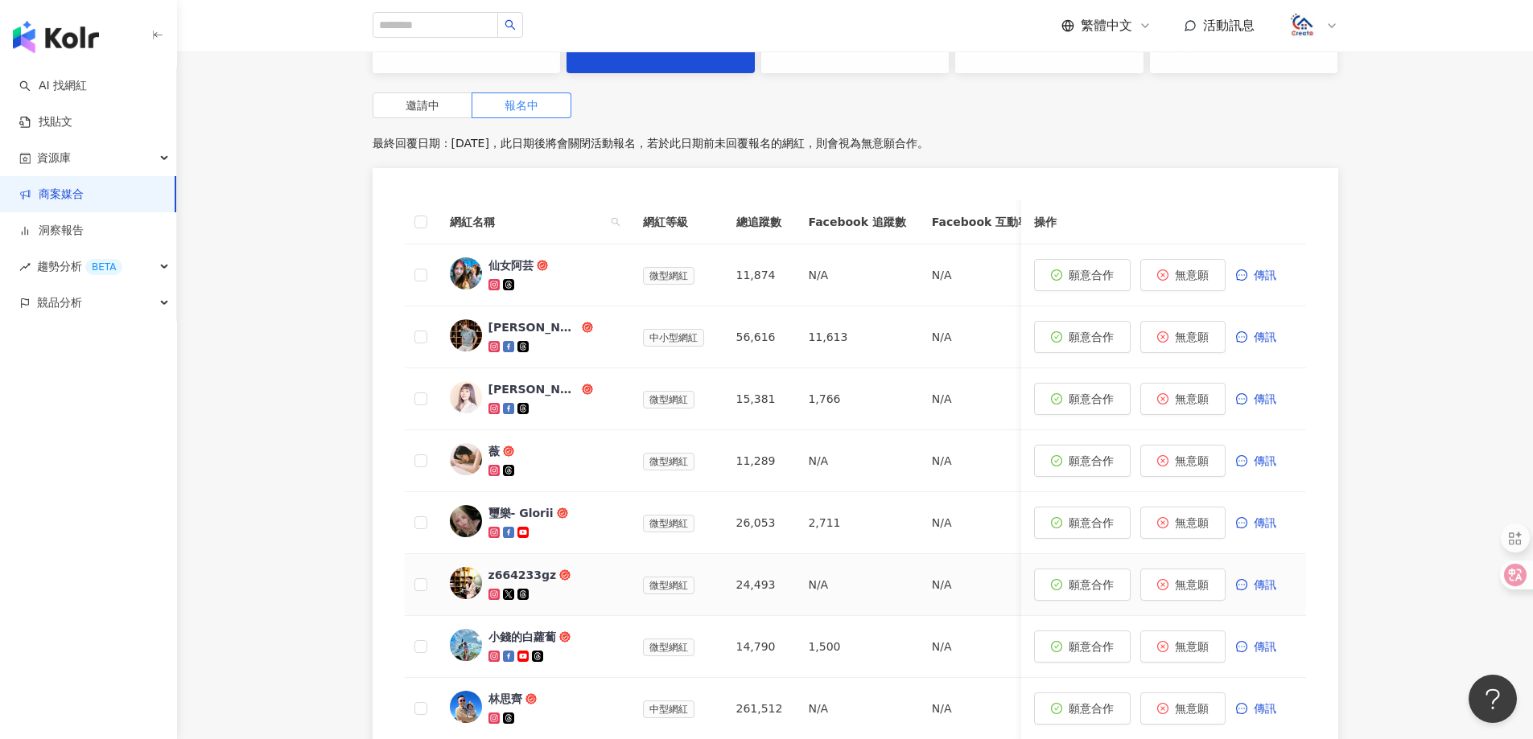
click at [525, 578] on div "z664233gz" at bounding box center [522, 575] width 68 height 16
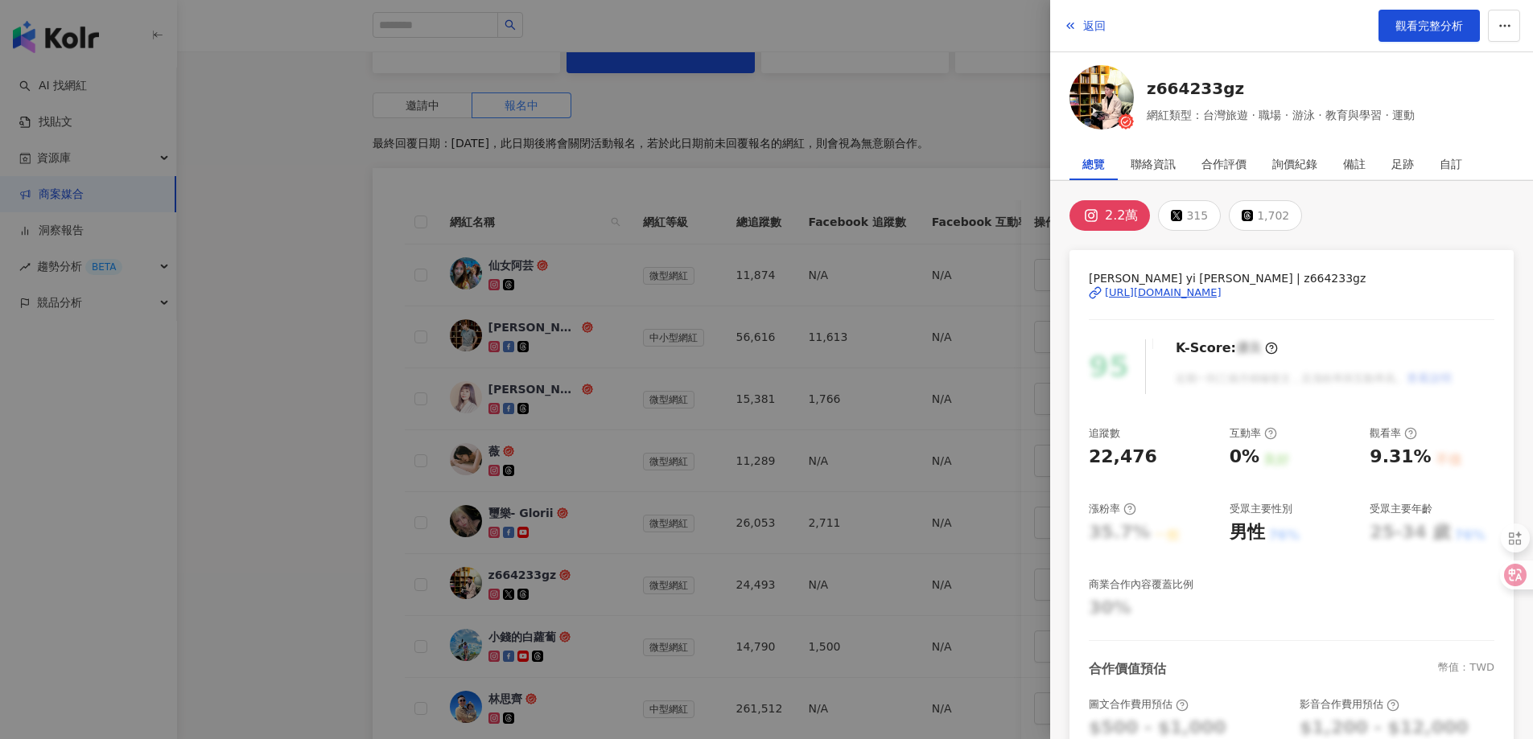
click at [1201, 287] on div "[URL][DOMAIN_NAME]" at bounding box center [1163, 293] width 117 height 14
click at [1099, 19] on span "返回" at bounding box center [1094, 25] width 23 height 13
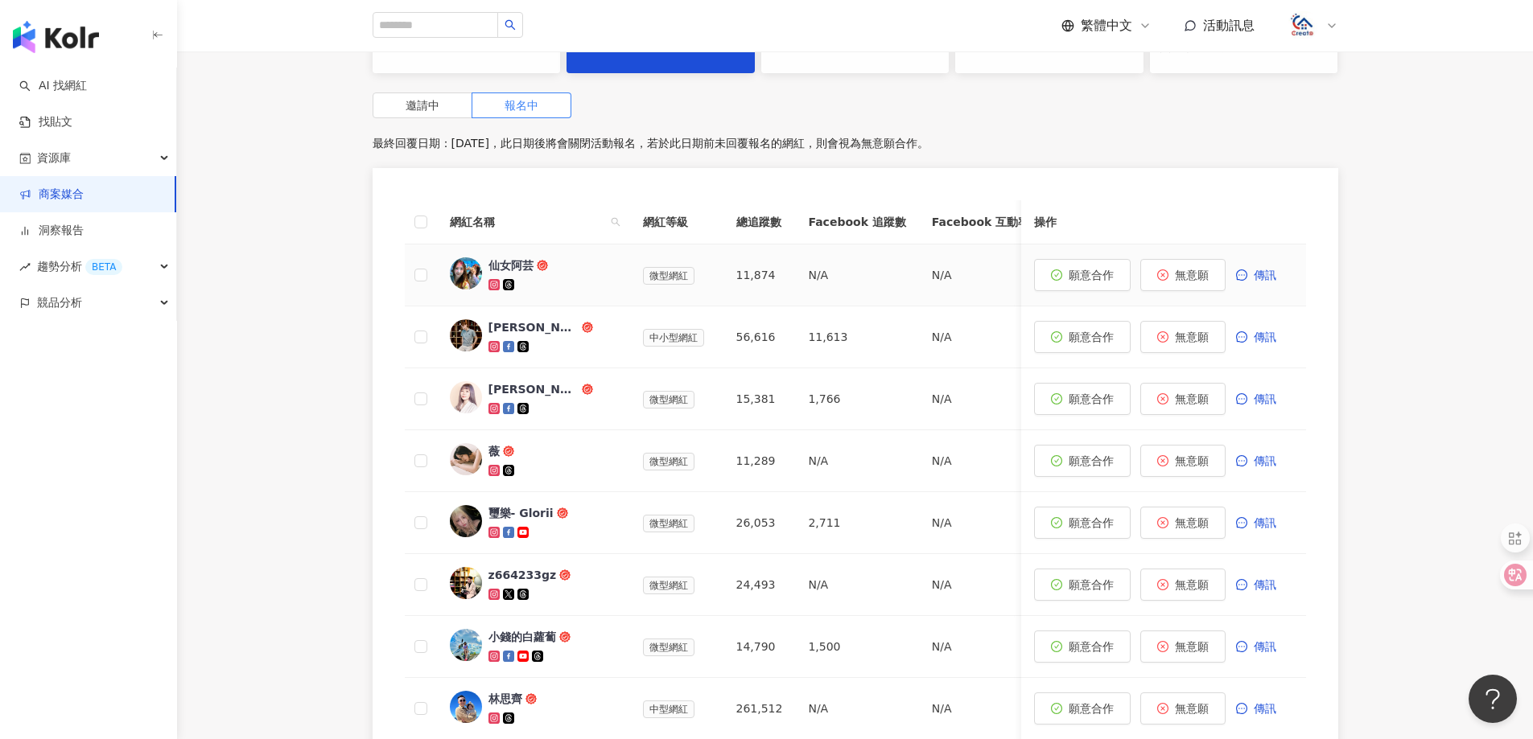
click at [517, 267] on div "仙女阿芸" at bounding box center [510, 265] width 45 height 16
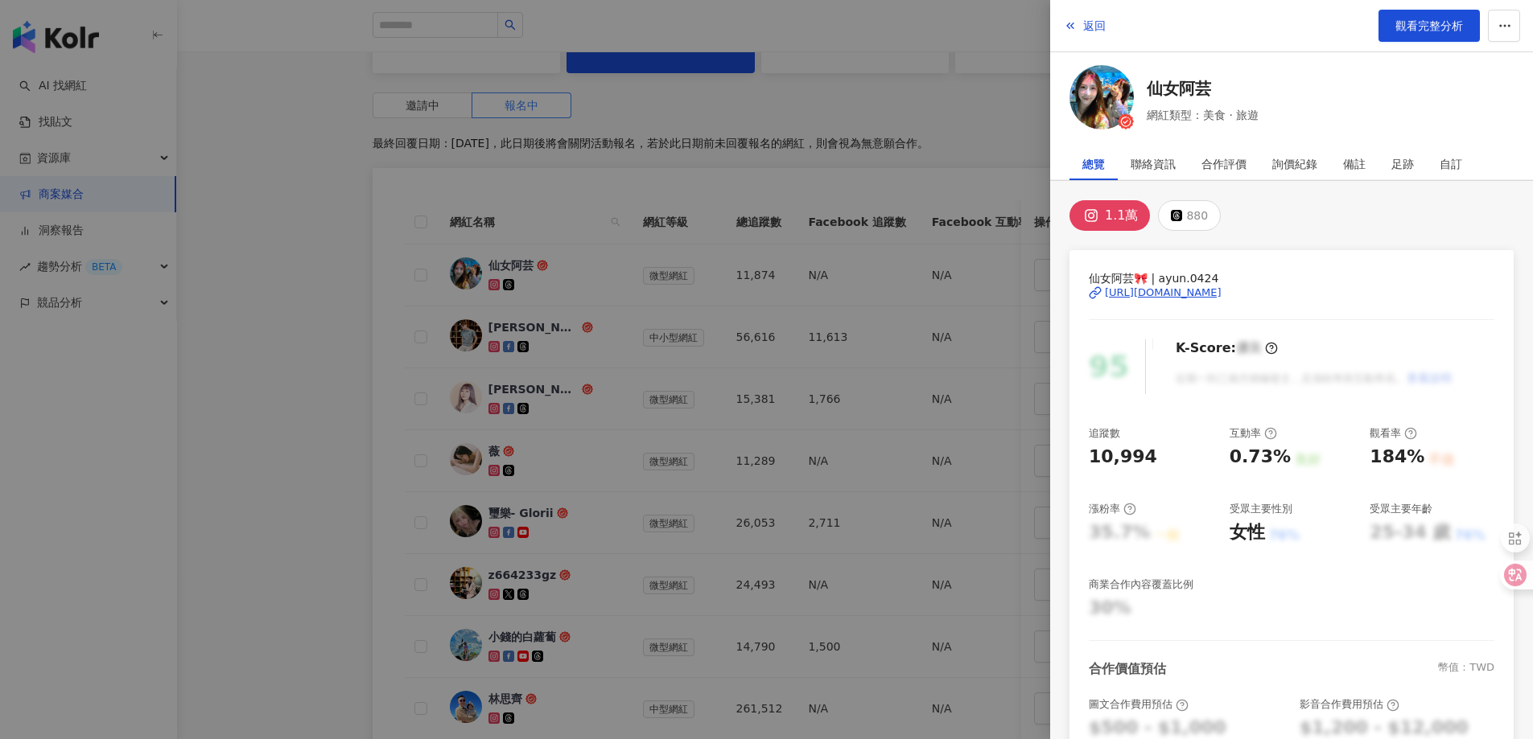
click at [1159, 290] on div "[URL][DOMAIN_NAME]" at bounding box center [1163, 293] width 117 height 14
click at [1090, 27] on span "返回" at bounding box center [1094, 25] width 23 height 13
